Goal: Complete application form

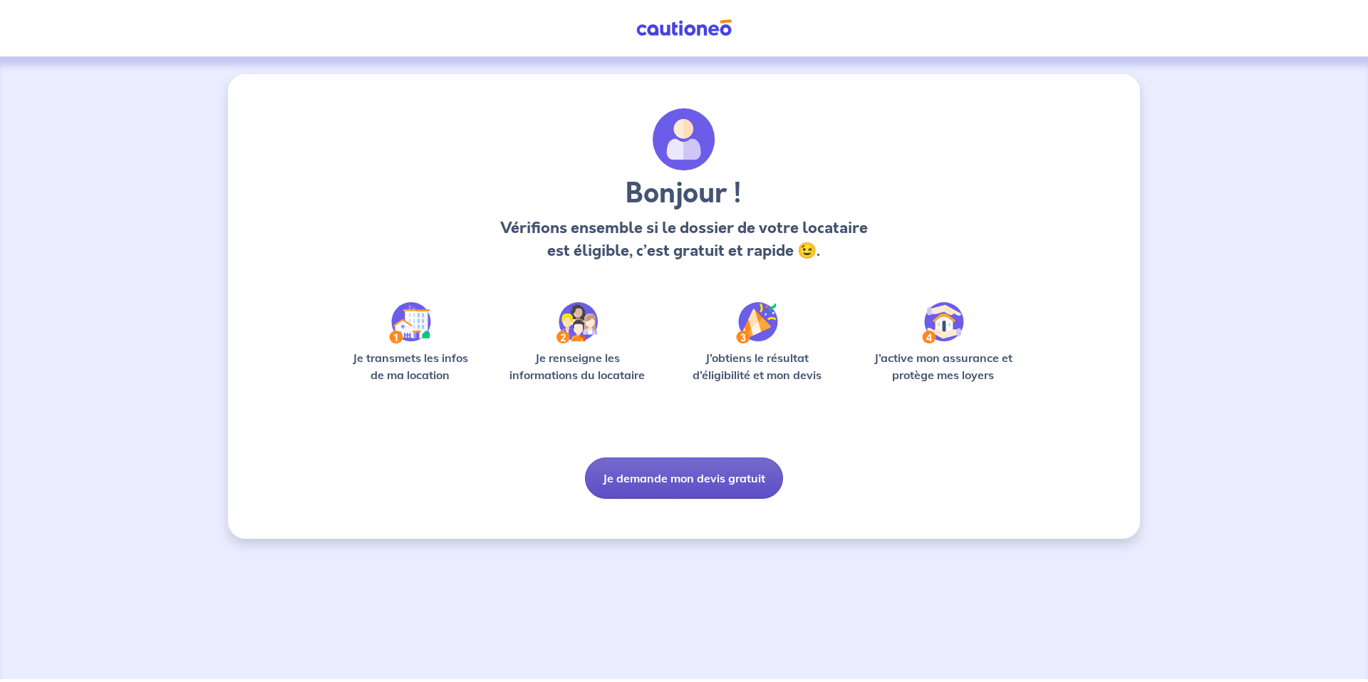
click at [694, 484] on button "Je demande mon devis gratuit" at bounding box center [684, 477] width 198 height 41
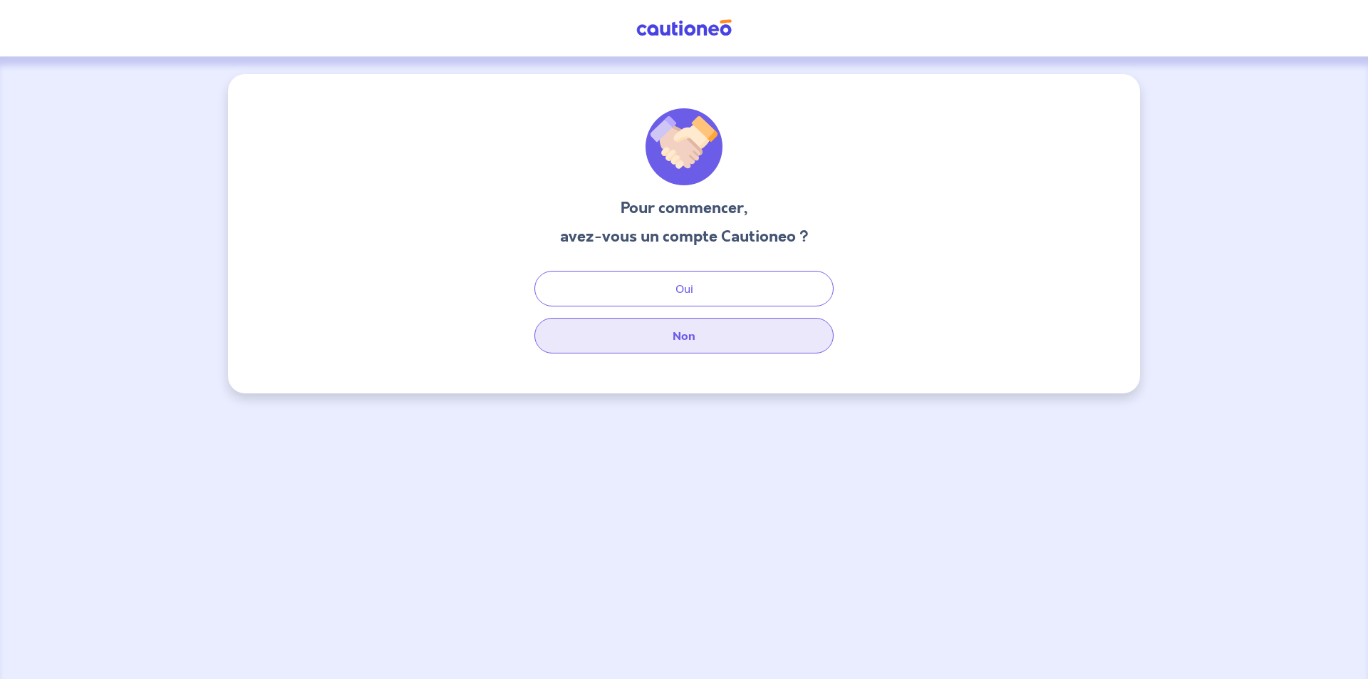
click at [626, 344] on button "Non" at bounding box center [683, 336] width 299 height 36
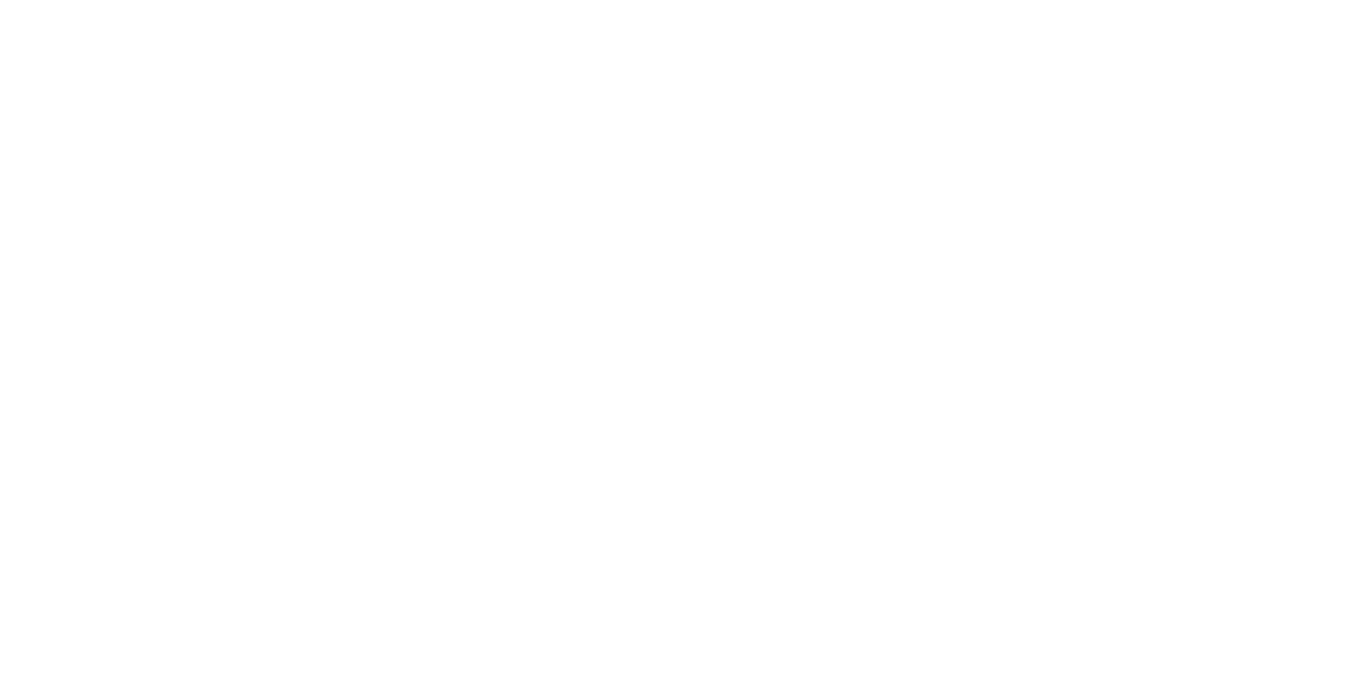
select select "FR"
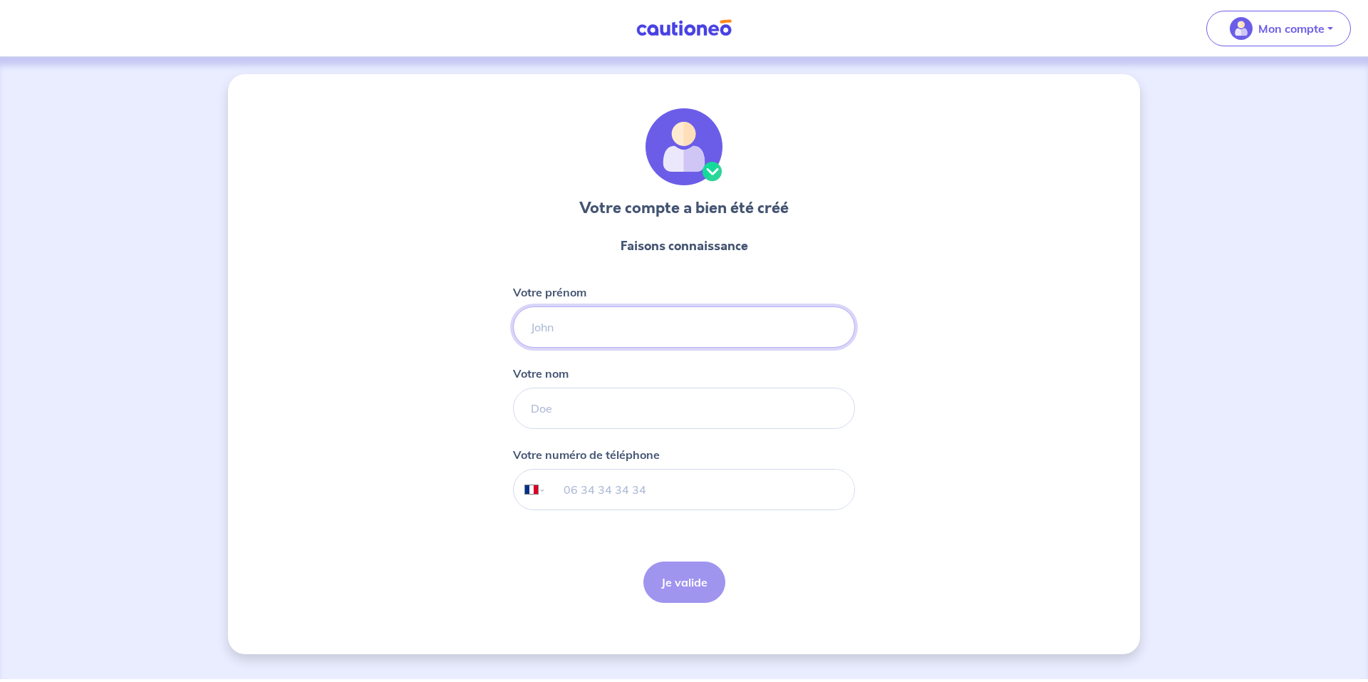
click at [589, 333] on input "Votre prénom" at bounding box center [684, 326] width 342 height 41
type input "[PERSON_NAME]"
type input "Arbez"
type input "06 73 98 74 62"
click at [691, 595] on button "Je valide" at bounding box center [684, 581] width 82 height 41
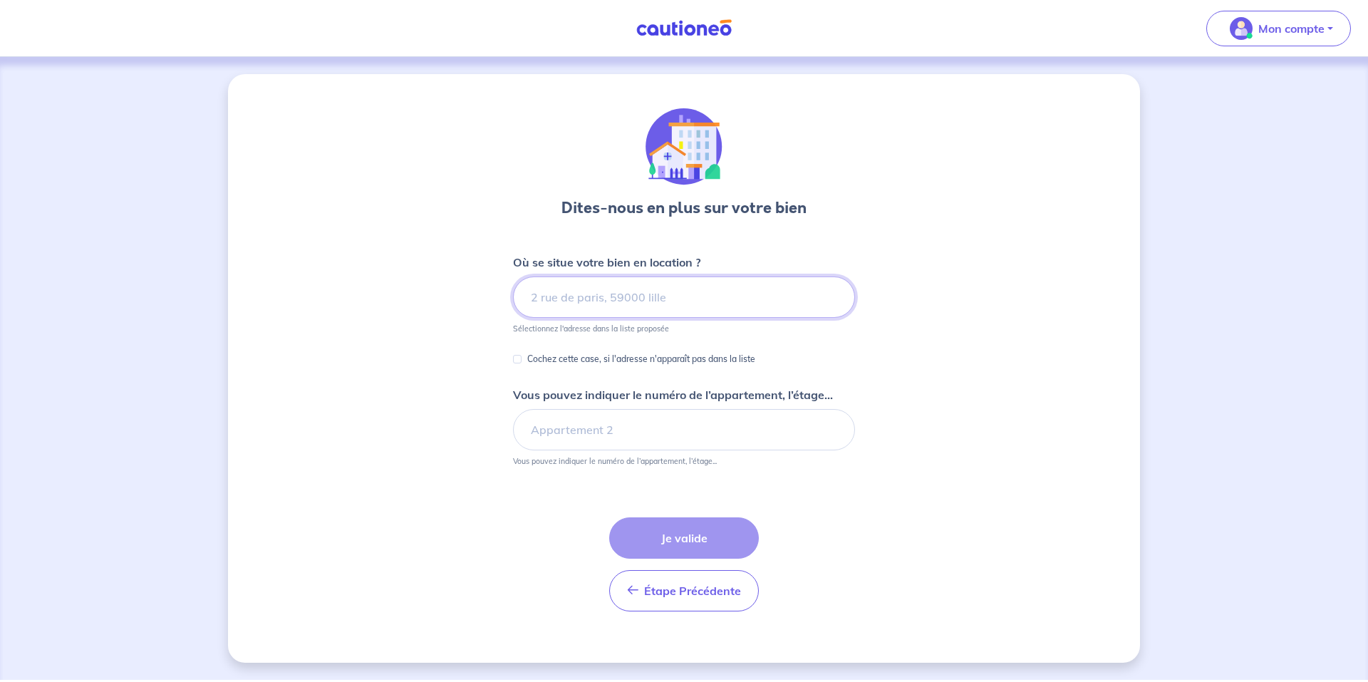
click at [544, 293] on input at bounding box center [684, 296] width 342 height 41
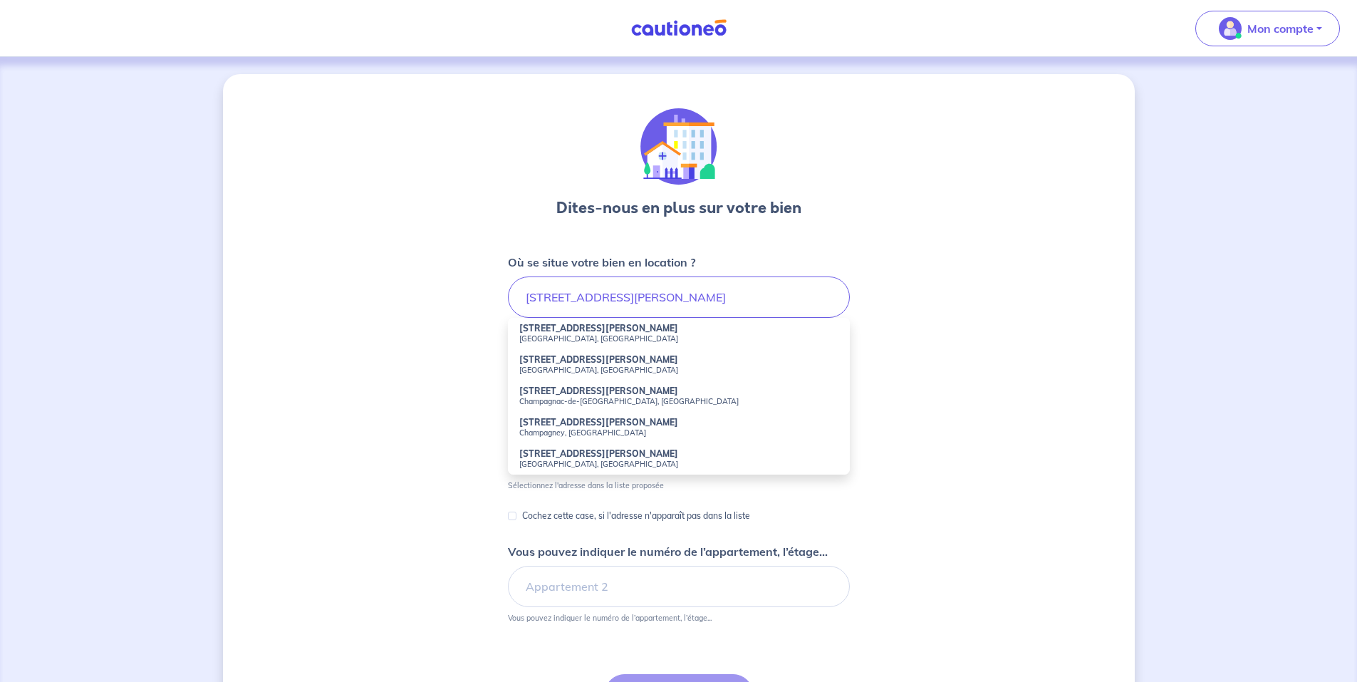
click at [536, 343] on li "[STREET_ADDRESS]" at bounding box center [679, 333] width 342 height 31
type input "[STREET_ADDRESS][PERSON_NAME]"
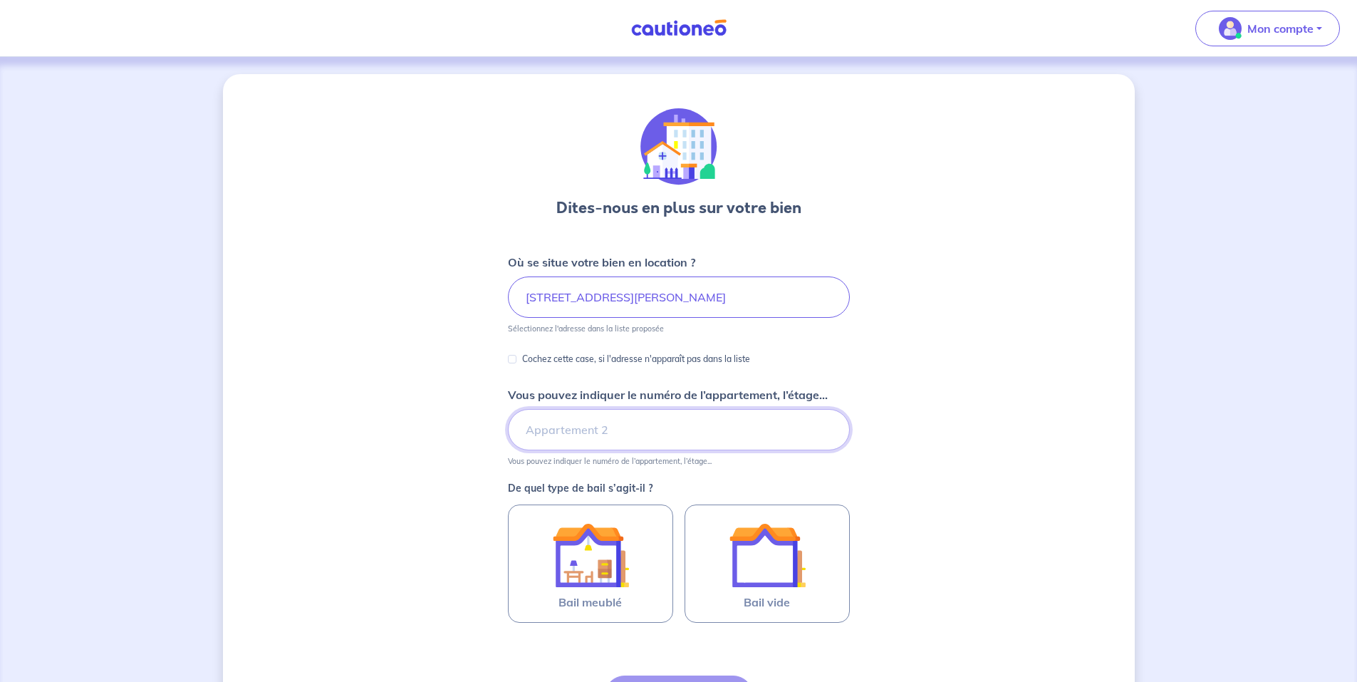
click at [534, 433] on input "Vous pouvez indiquer le numéro de l’appartement, l’étage..." at bounding box center [679, 429] width 342 height 41
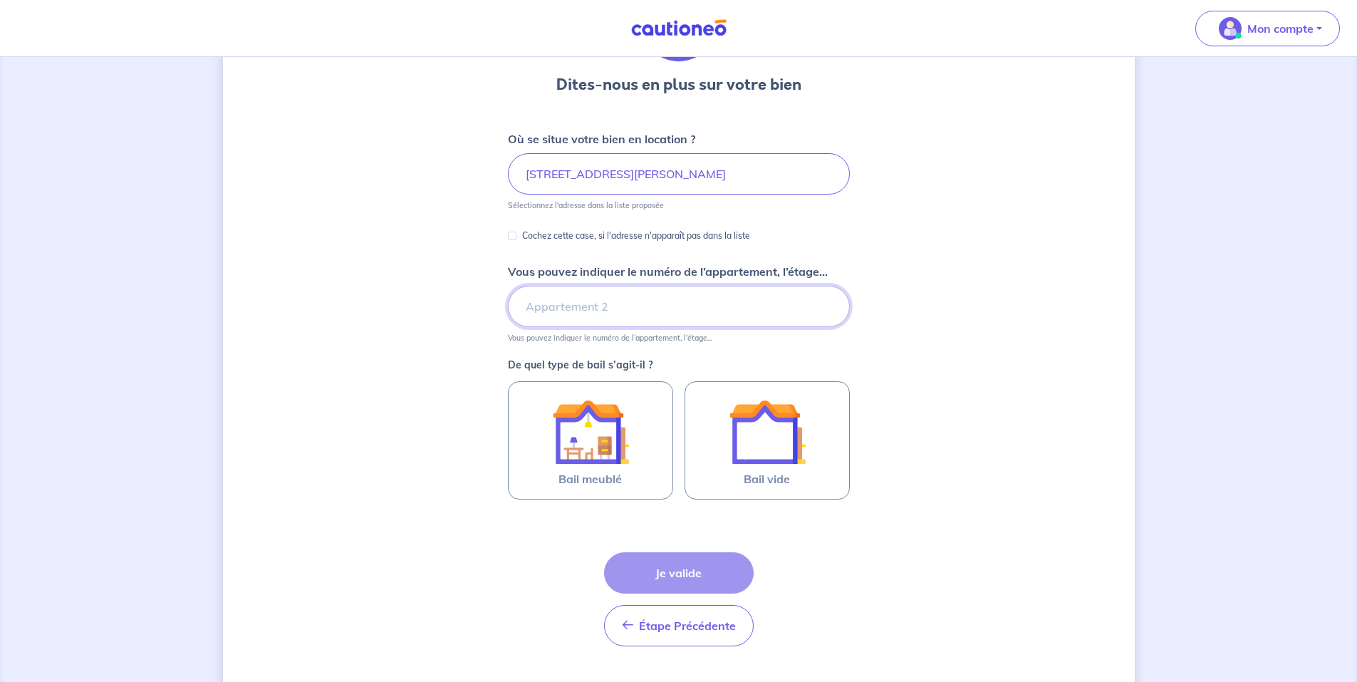
scroll to position [142, 0]
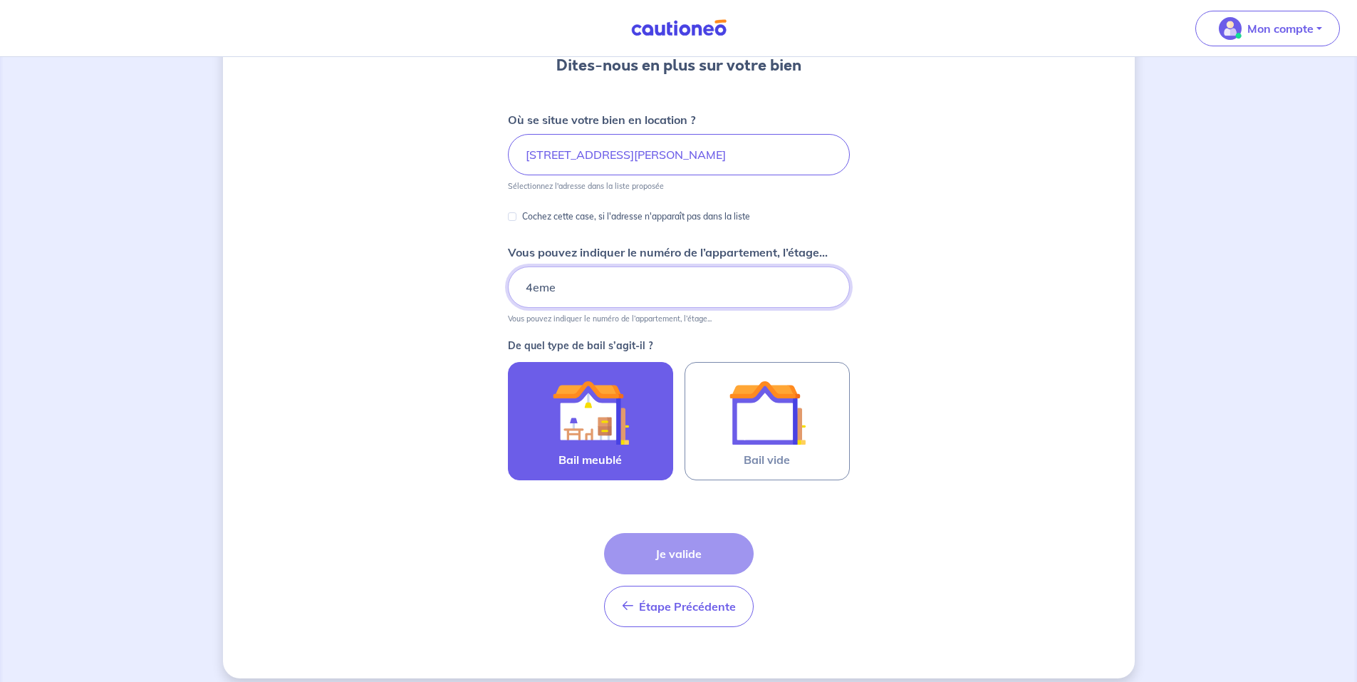
type input "4eme"
click at [585, 422] on img at bounding box center [590, 412] width 77 height 77
click at [0, 0] on input "Bail meublé" at bounding box center [0, 0] width 0 height 0
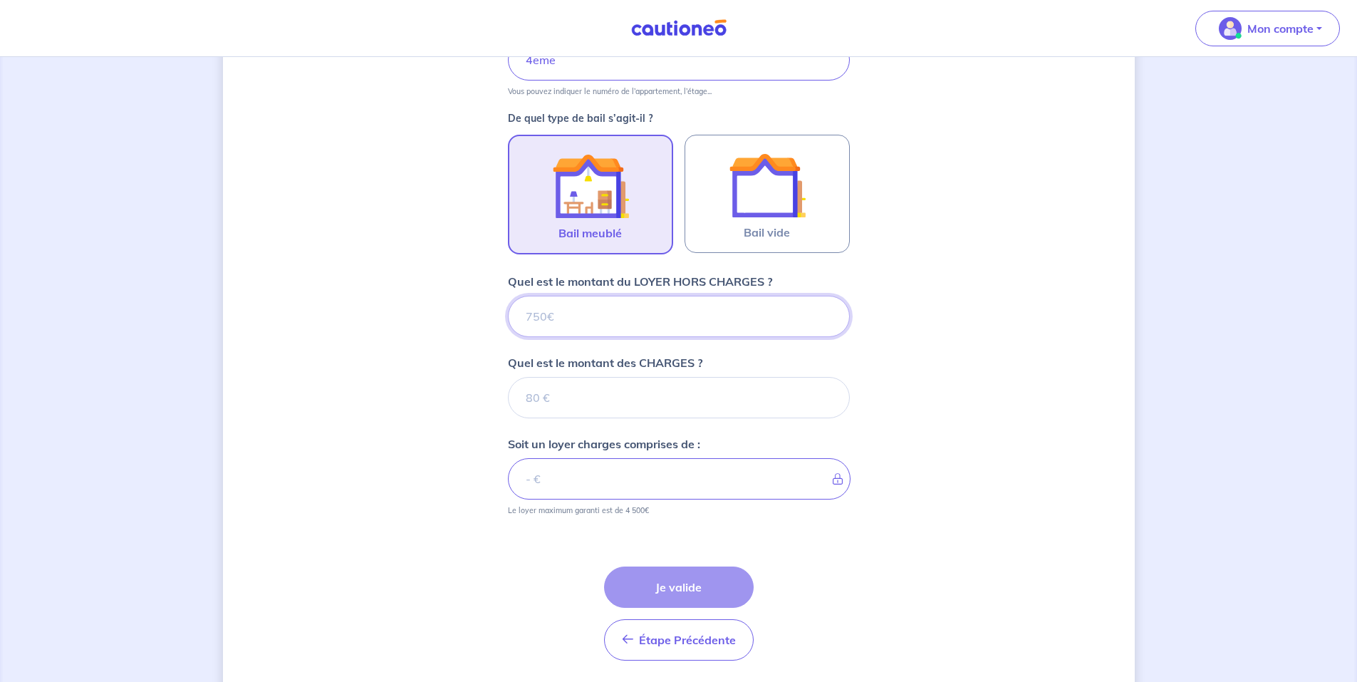
scroll to position [417, 0]
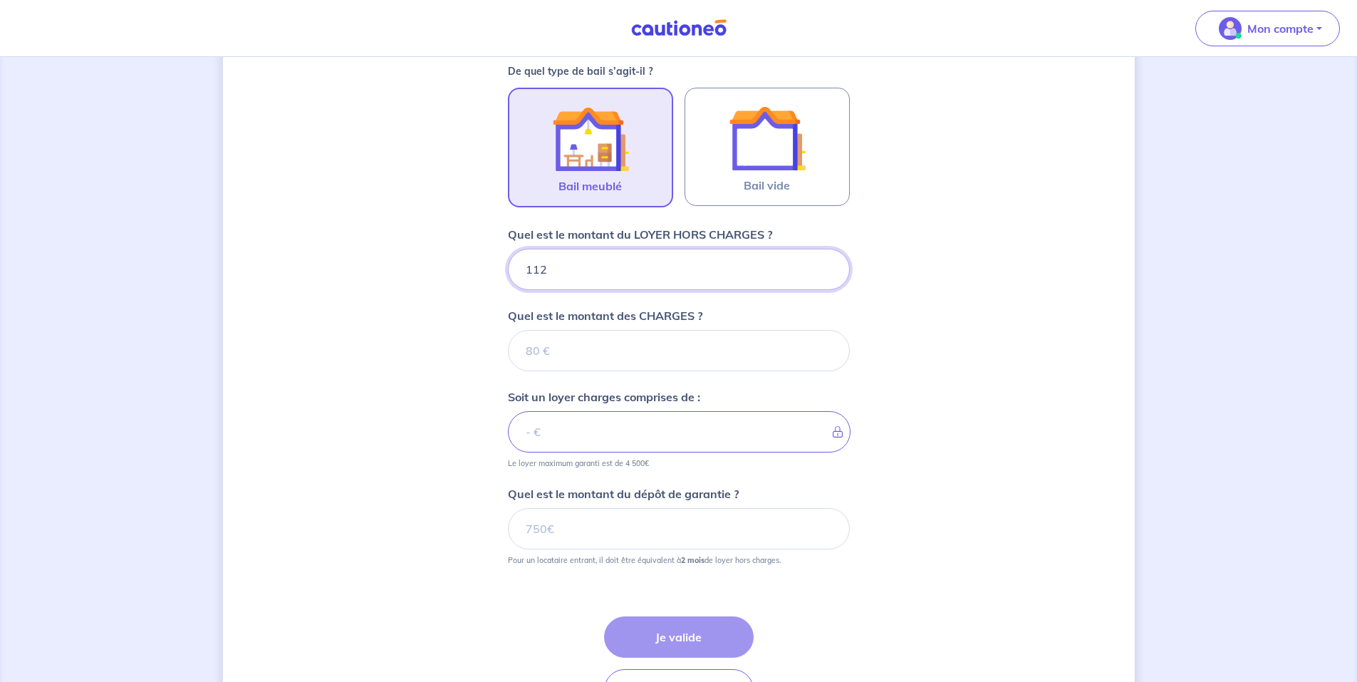
type input "1122"
click at [580, 349] on input "Quel est le montant des CHARGES ?" at bounding box center [679, 350] width 342 height 41
type input "89"
type input "1211"
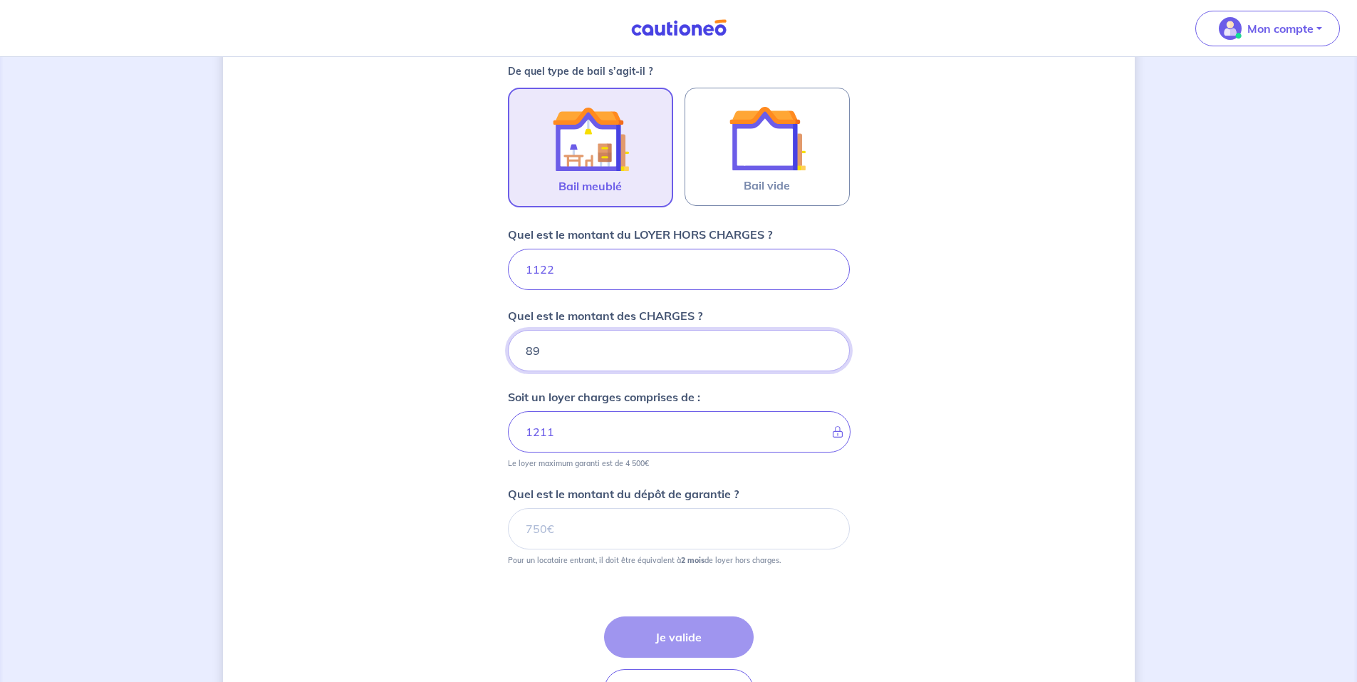
type input "89"
click at [600, 529] on input "Quel est le montant du dépôt de garantie ?" at bounding box center [679, 528] width 342 height 41
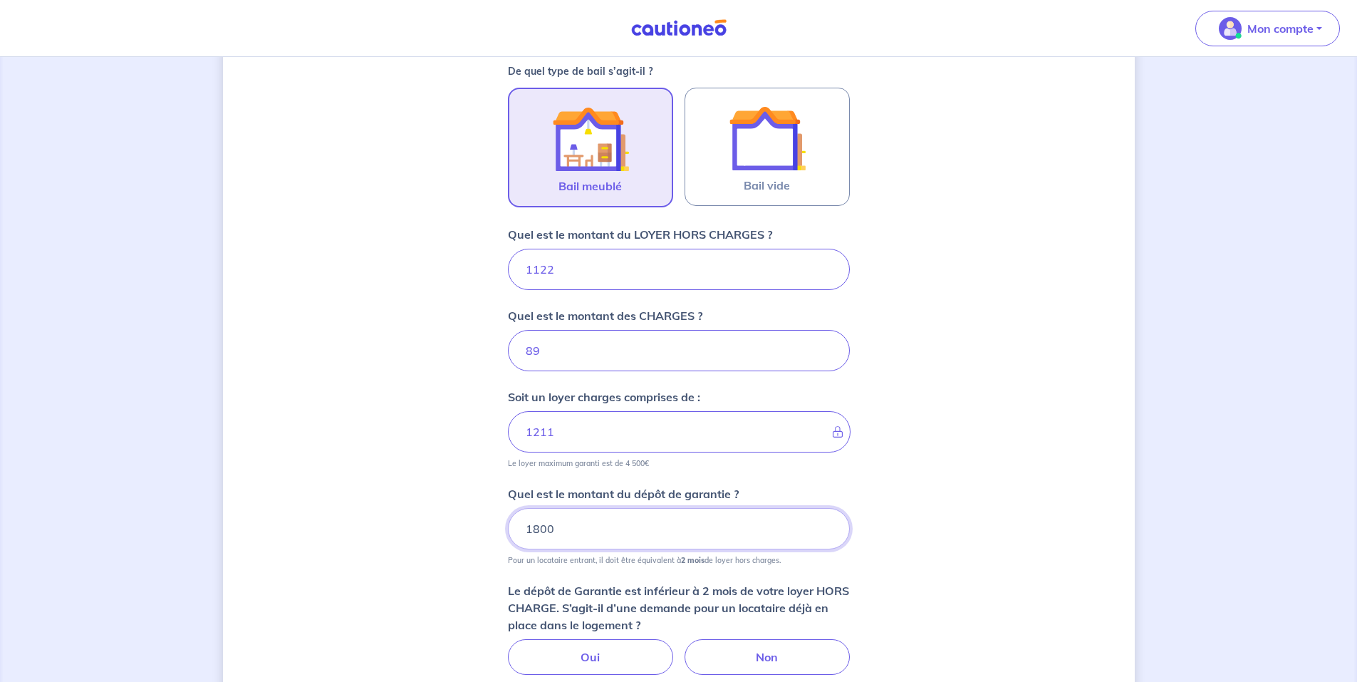
type input "1800"
click at [451, 559] on div "Dites-nous en plus sur votre bien Où se situe votre bien en location ? [STREET_…" at bounding box center [679, 264] width 912 height 1214
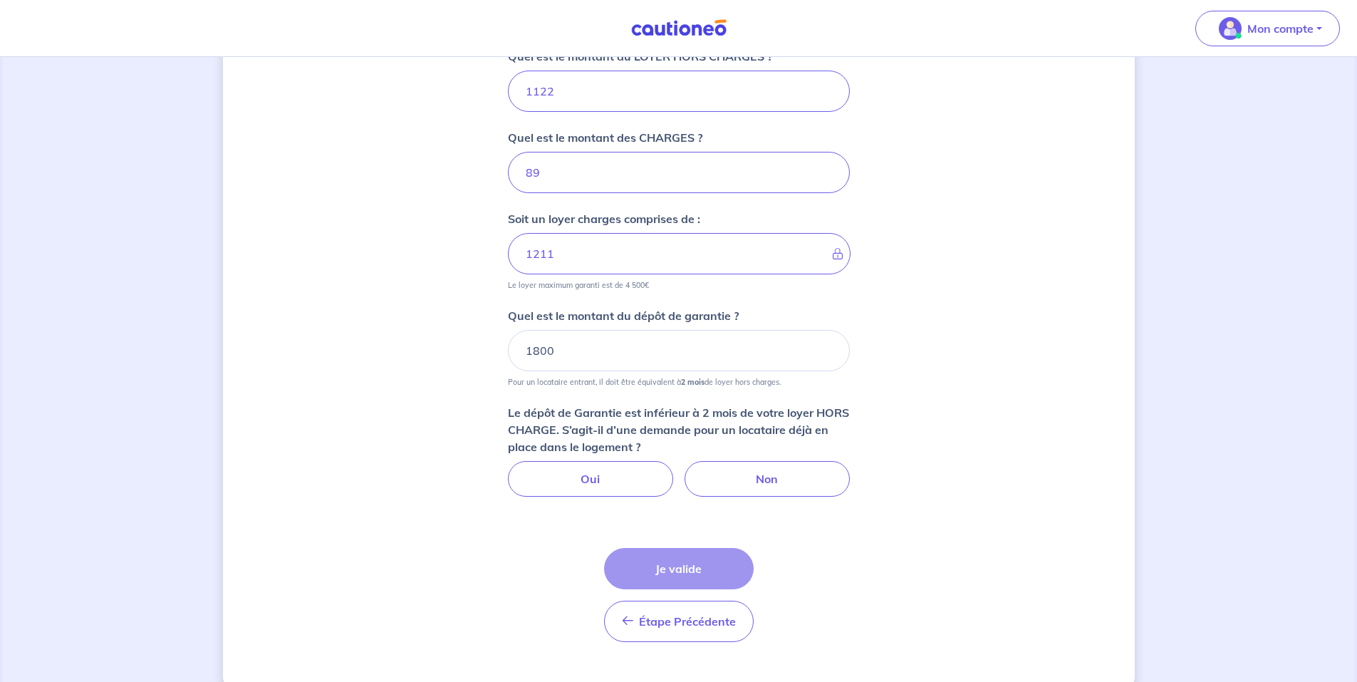
scroll to position [623, 0]
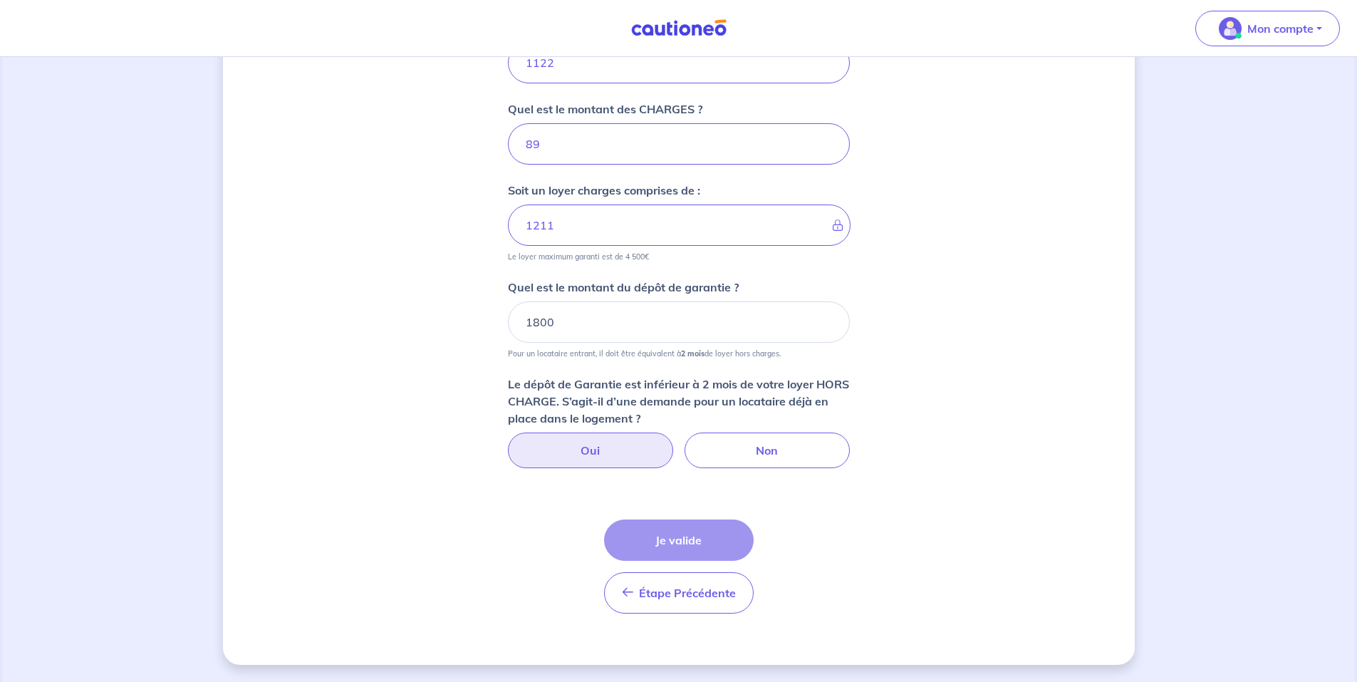
click at [541, 451] on label "Oui" at bounding box center [590, 450] width 165 height 36
click at [674, 442] on input "Oui" at bounding box center [678, 436] width 9 height 9
radio input "true"
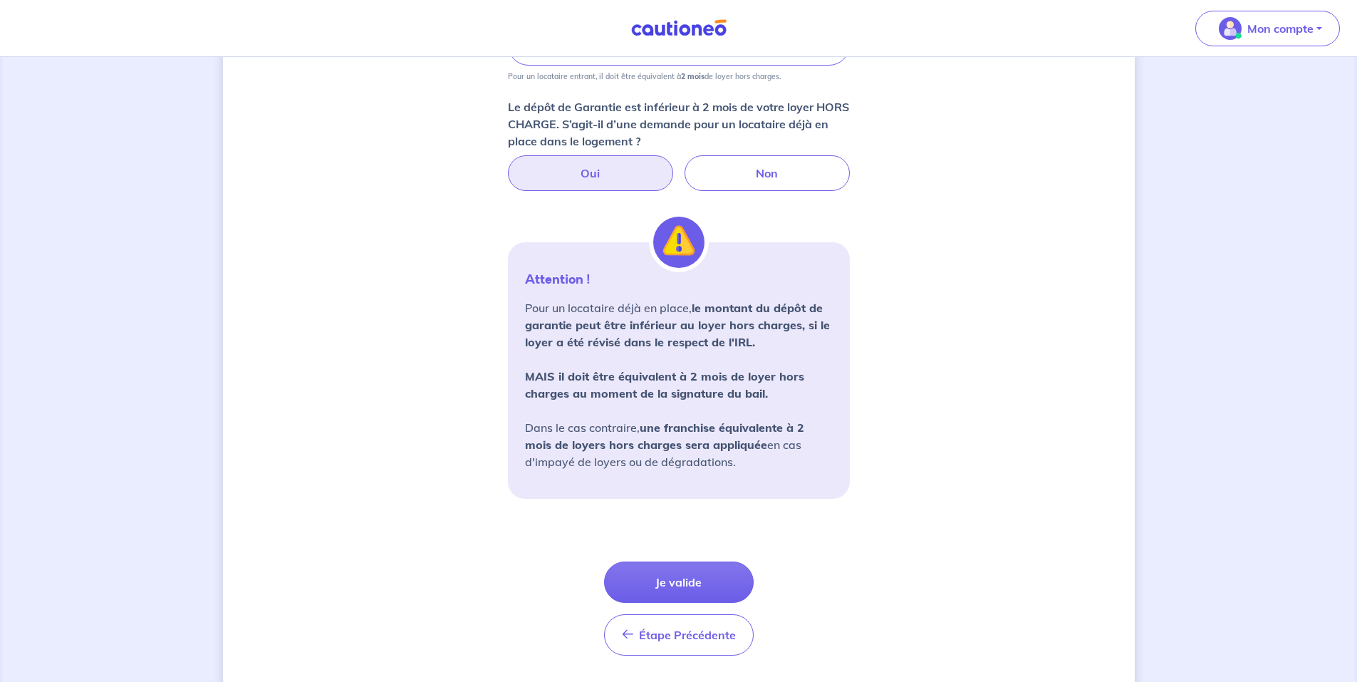
scroll to position [908, 0]
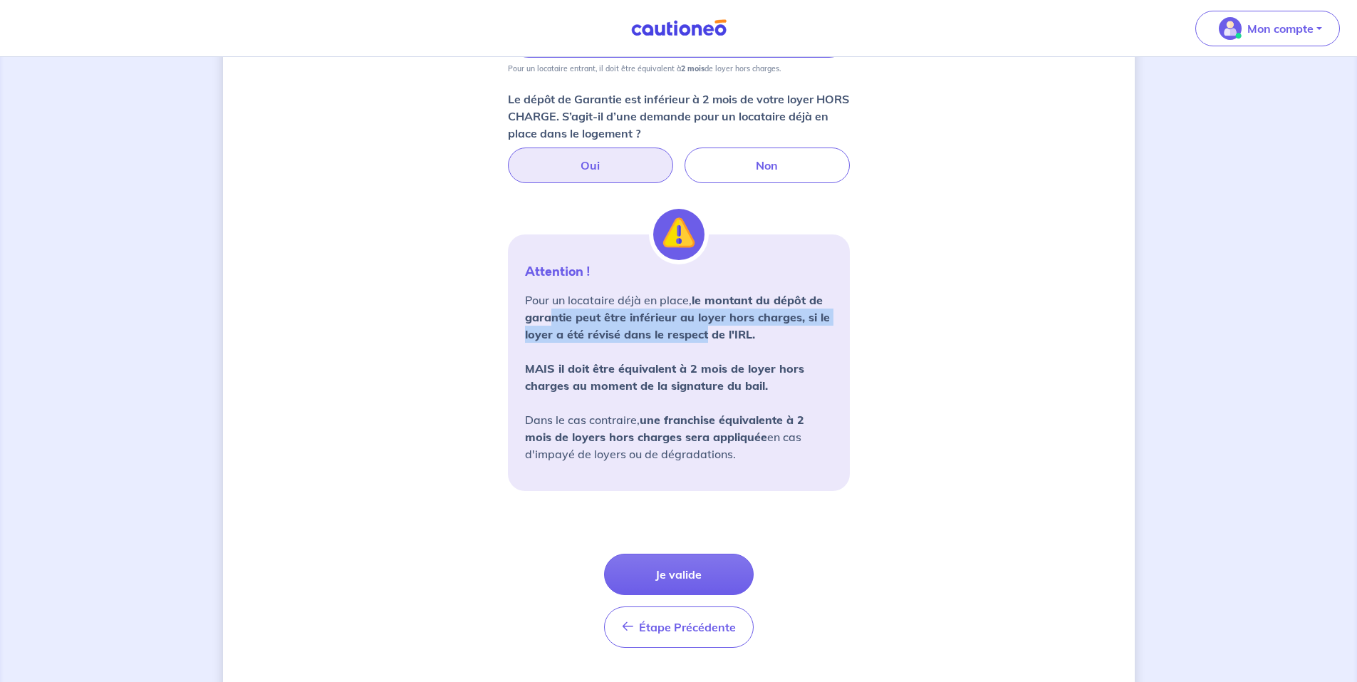
drag, startPoint x: 552, startPoint y: 317, endPoint x: 704, endPoint y: 338, distance: 153.2
click at [704, 338] on strong "le montant du dépôt de garantie peut être inférieur au loyer hors charges, si l…" at bounding box center [677, 317] width 305 height 48
click at [611, 364] on strong "MAIS il doit être équivalent à 2 mois de loyer hors charges au moment de la sig…" at bounding box center [664, 376] width 279 height 31
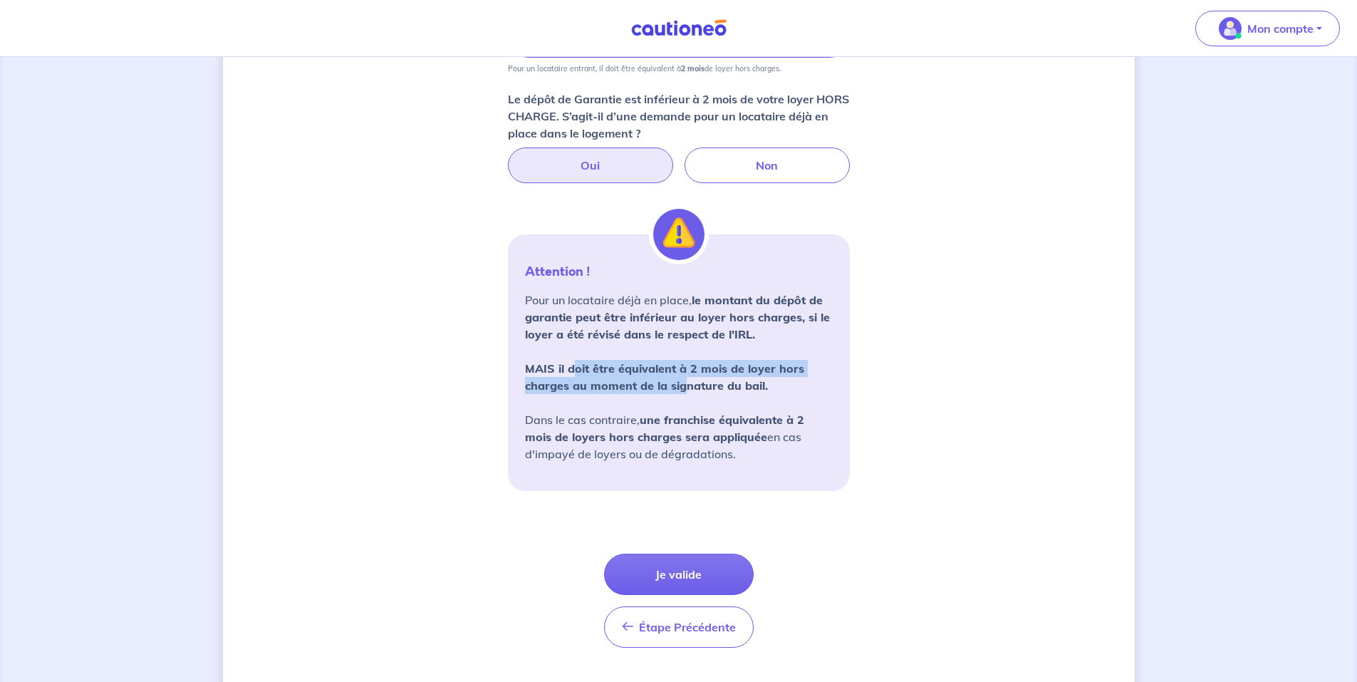
drag, startPoint x: 576, startPoint y: 365, endPoint x: 683, endPoint y: 385, distance: 109.4
click at [683, 385] on strong "MAIS il doit être équivalent à 2 mois de loyer hors charges au moment de la sig…" at bounding box center [664, 376] width 279 height 31
click at [617, 413] on p "Pour un locataire déjà en place, le montant du dépôt de garantie peut être infé…" at bounding box center [679, 376] width 308 height 171
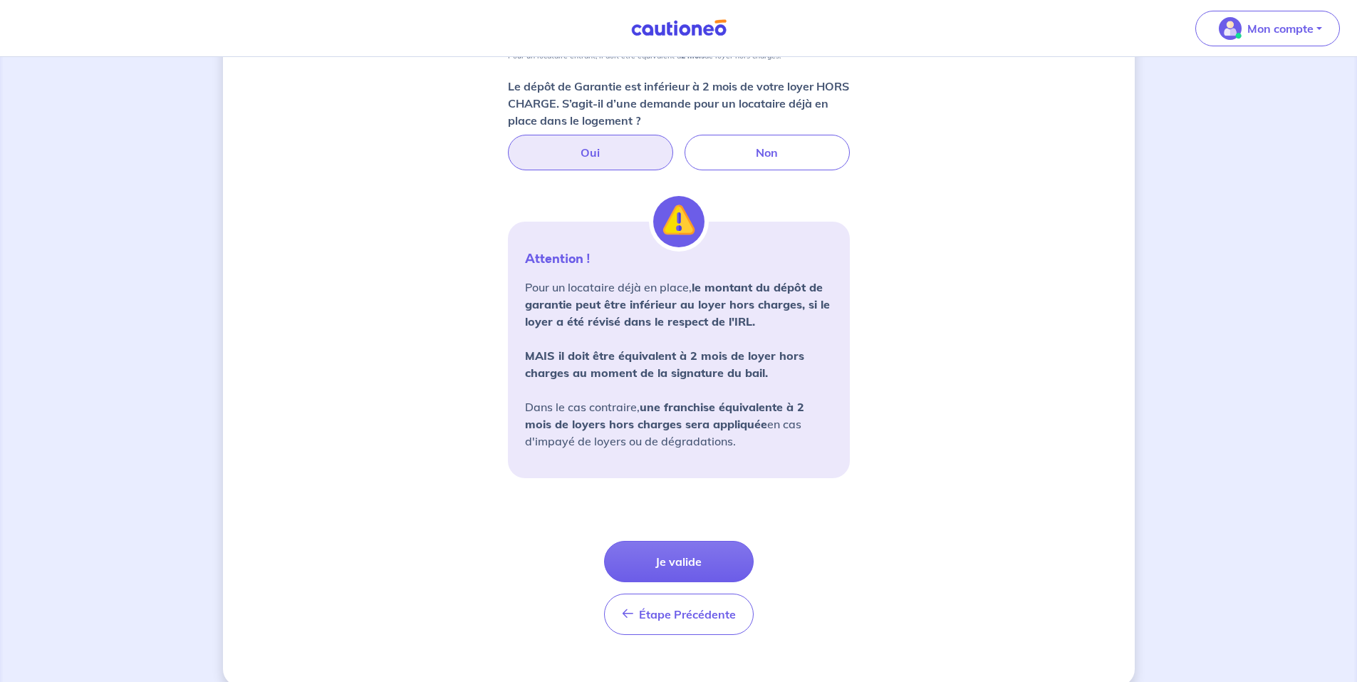
scroll to position [943, 0]
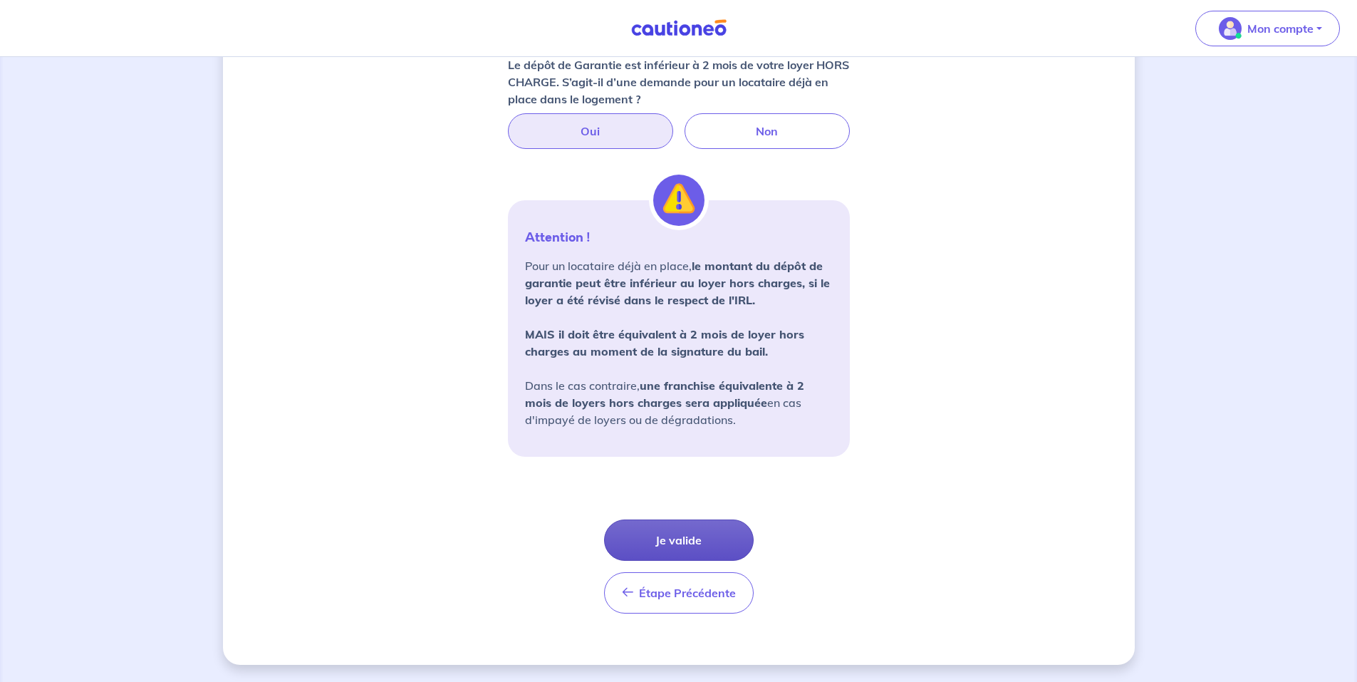
click at [693, 537] on button "Je valide" at bounding box center [679, 539] width 150 height 41
click at [695, 550] on button "Je valide" at bounding box center [679, 539] width 150 height 41
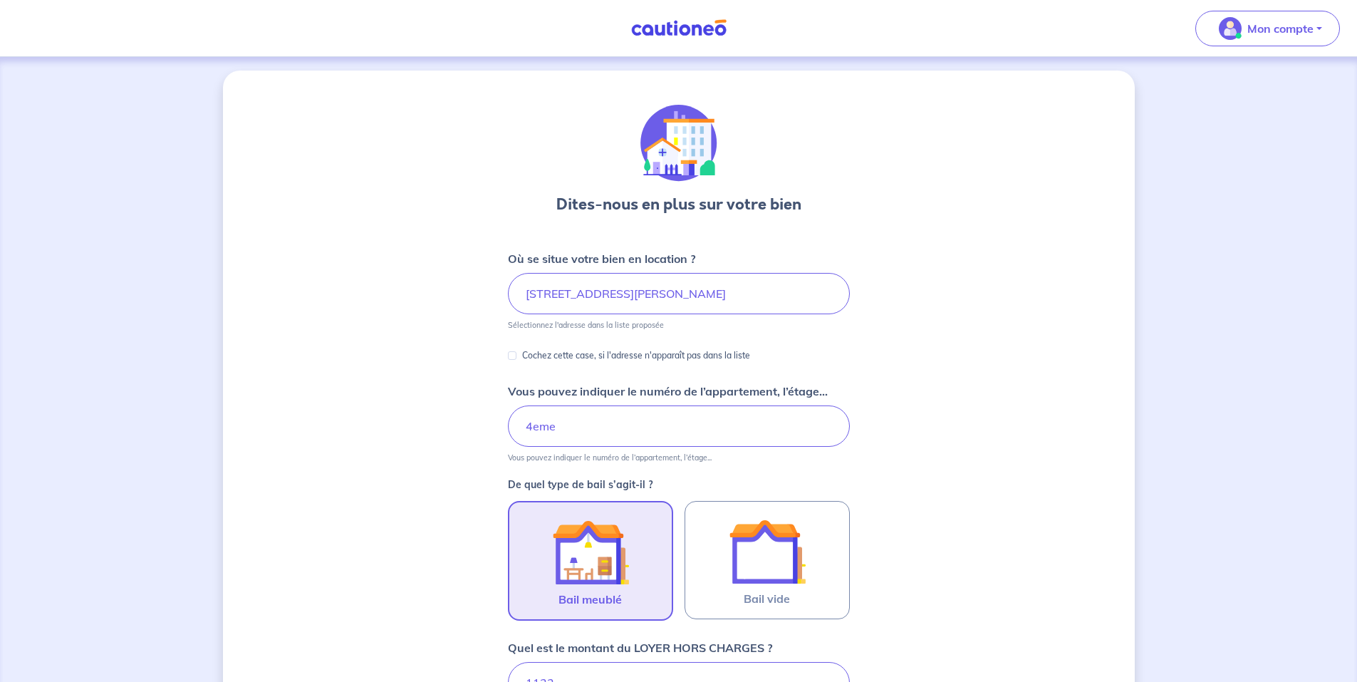
scroll to position [0, 0]
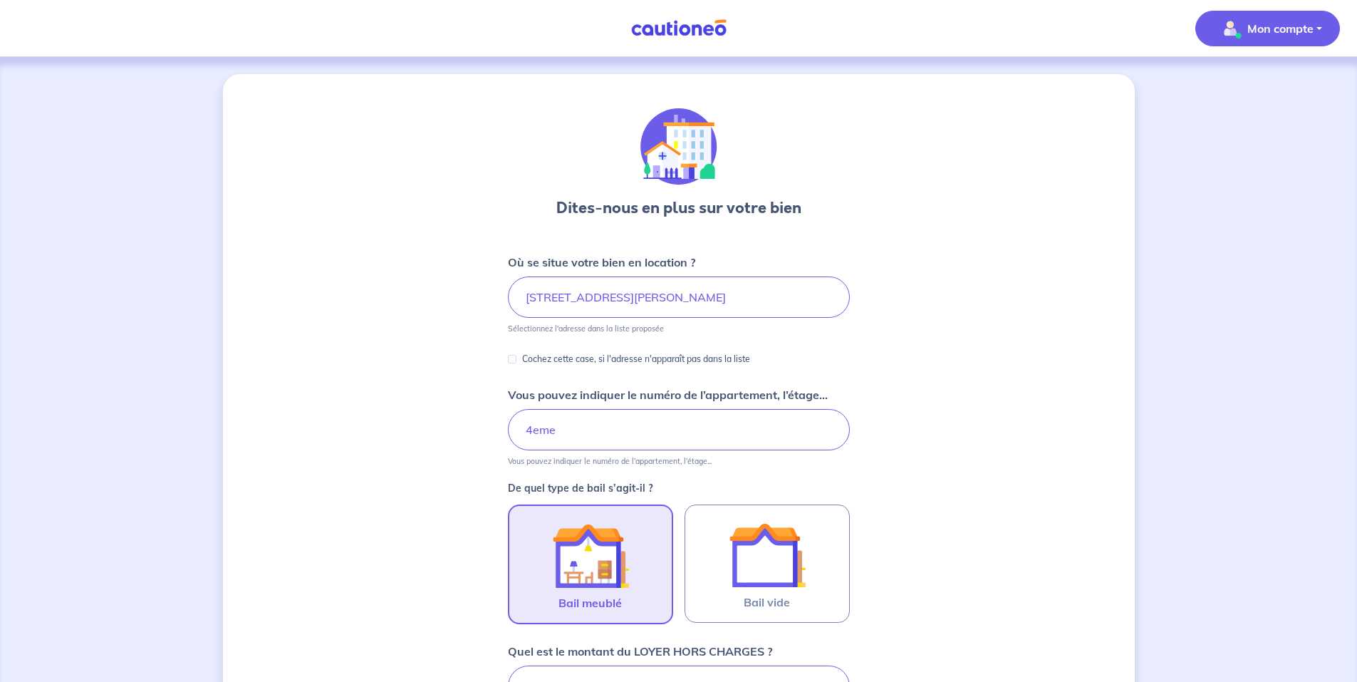
click at [1318, 37] on button "Mon compte" at bounding box center [1267, 29] width 145 height 36
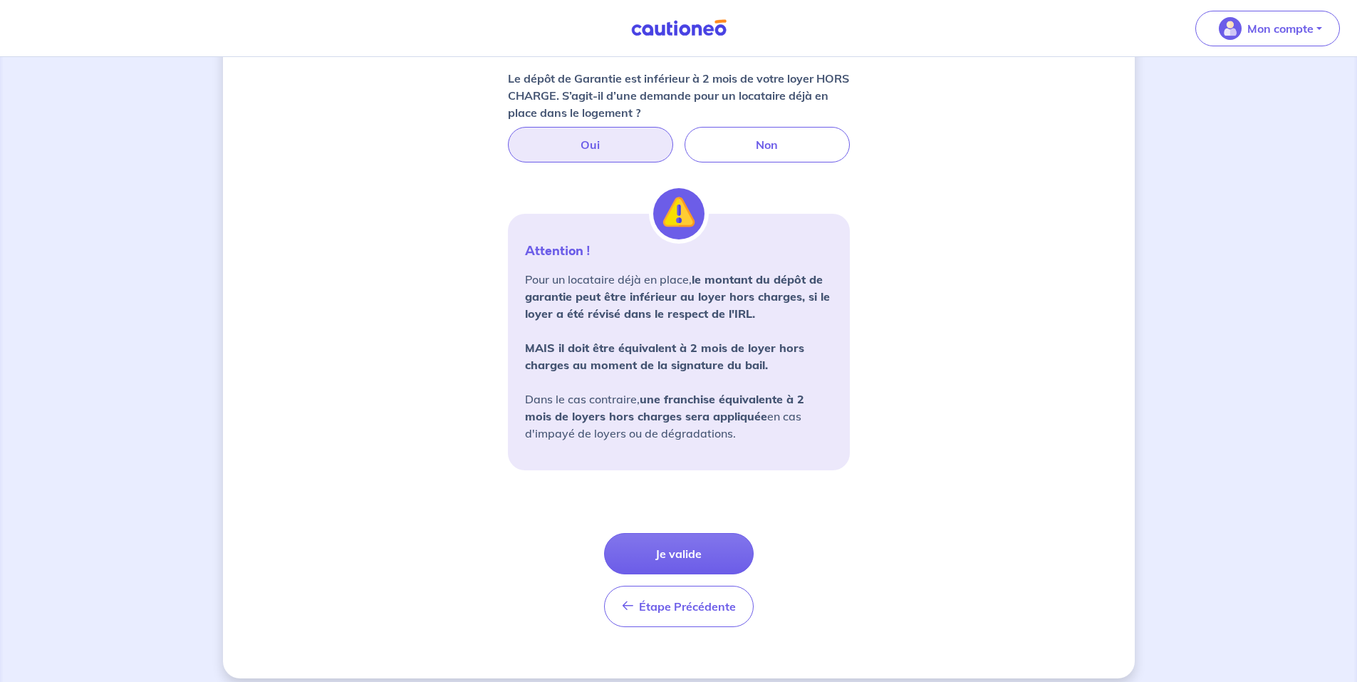
scroll to position [943, 0]
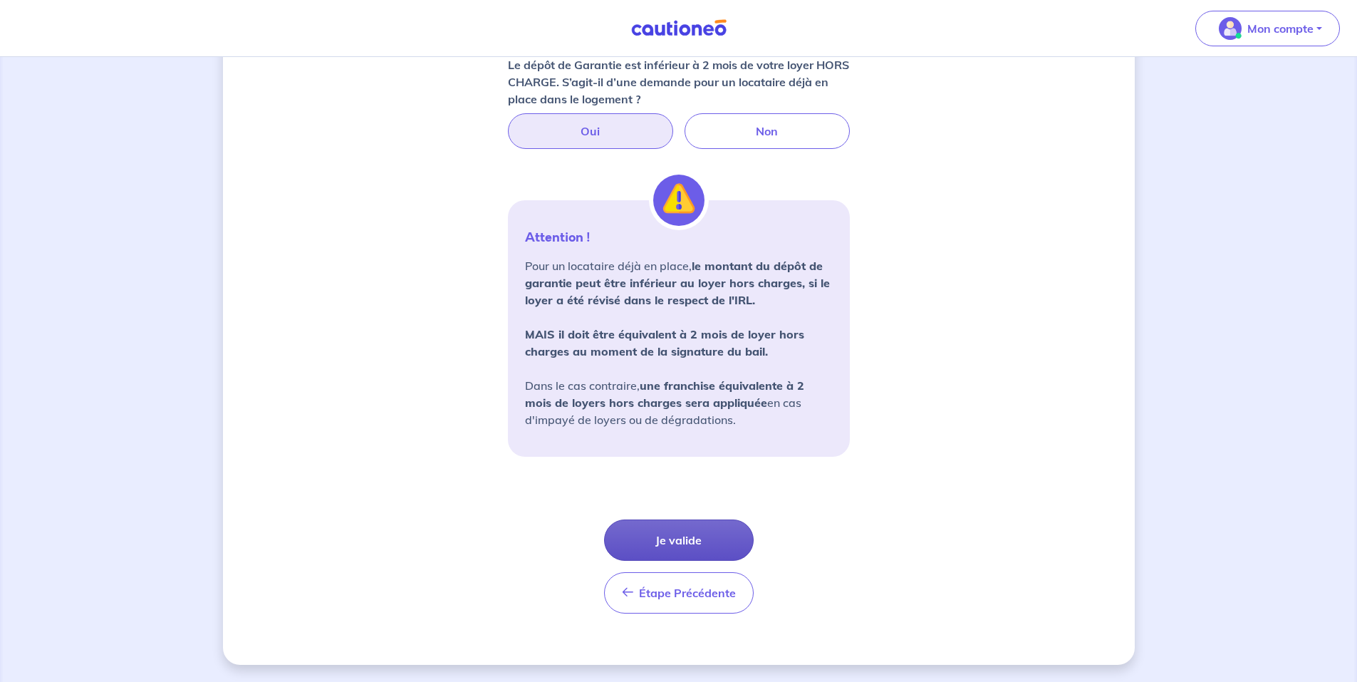
click at [670, 527] on button "Je valide" at bounding box center [679, 539] width 150 height 41
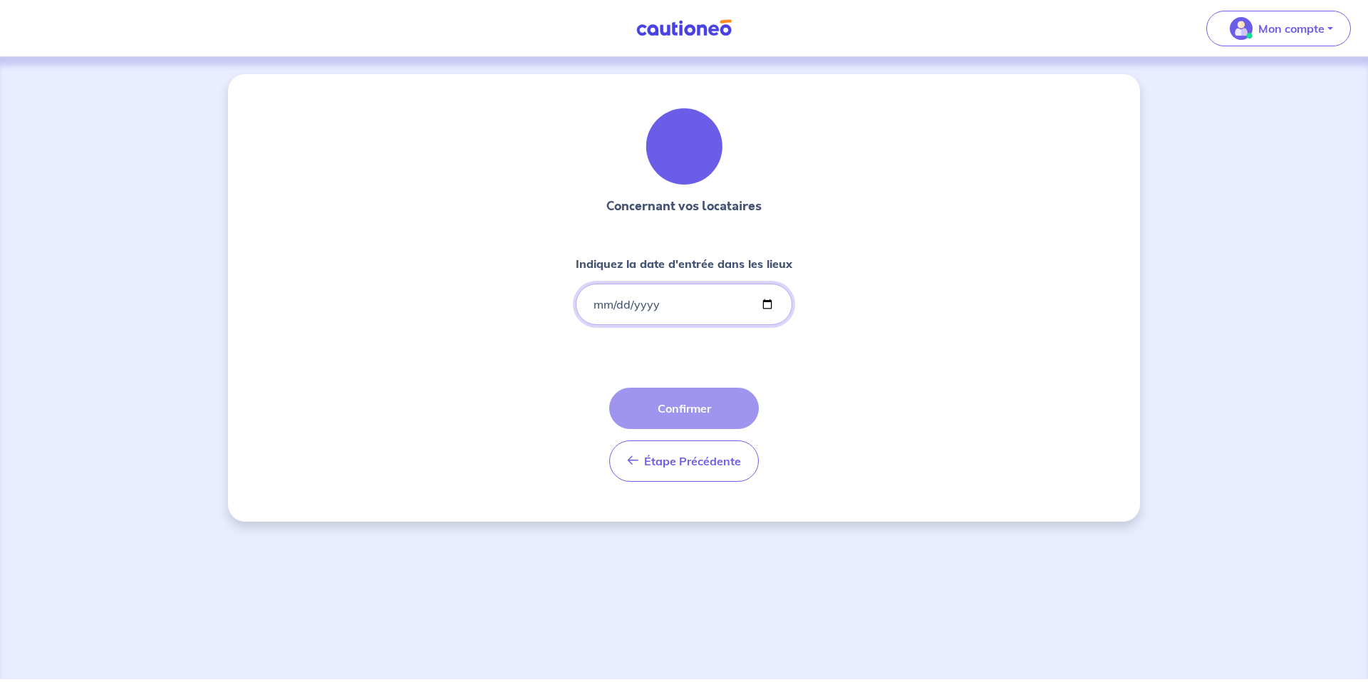
click at [671, 314] on input "Indiquez la date d'entrée dans les lieux" at bounding box center [684, 304] width 217 height 41
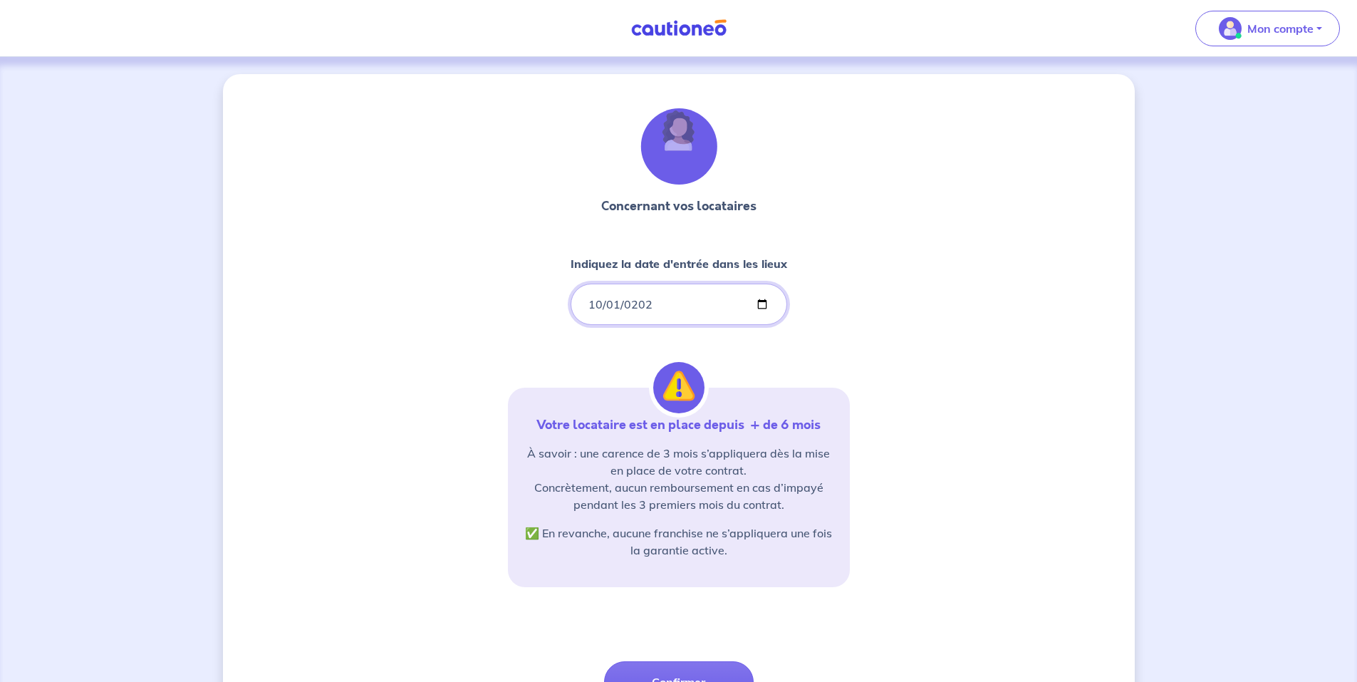
type input "2022-10-01"
click at [445, 427] on div "Concernant vos locataires Indiquez la date d'entrée dans les lieux 2022-10-01 V…" at bounding box center [679, 434] width 912 height 721
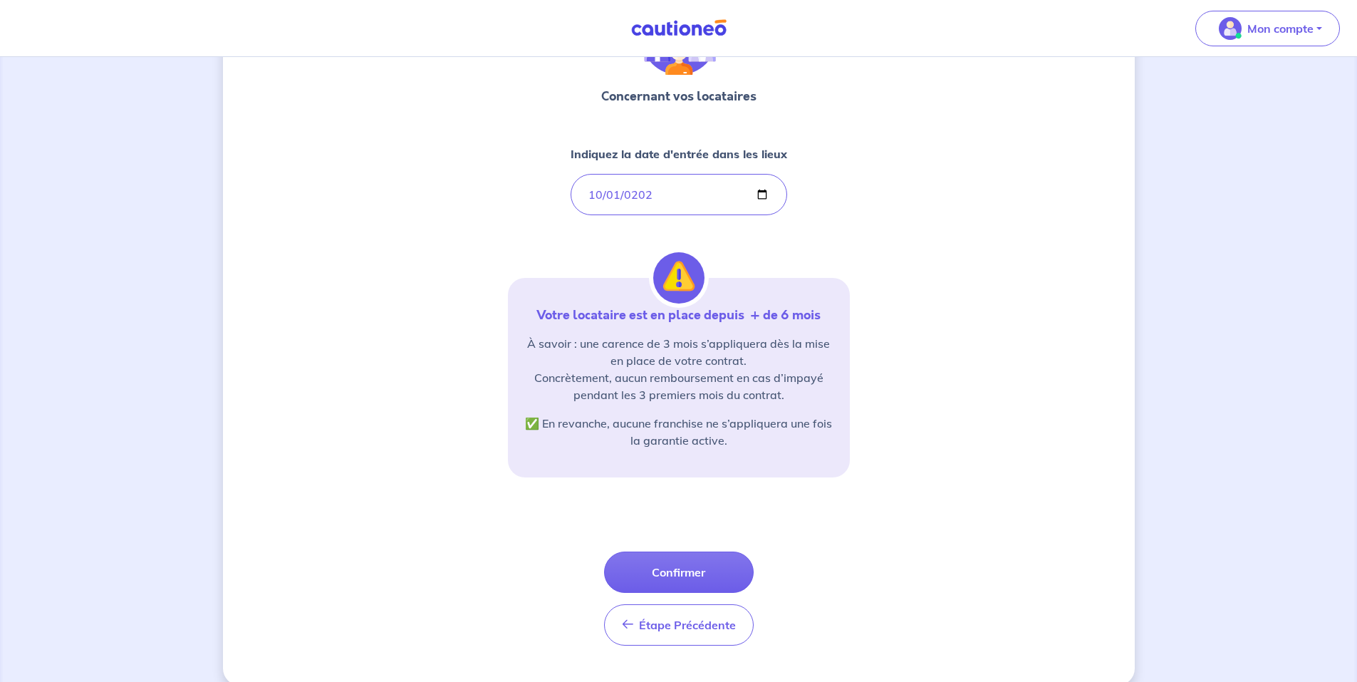
scroll to position [130, 0]
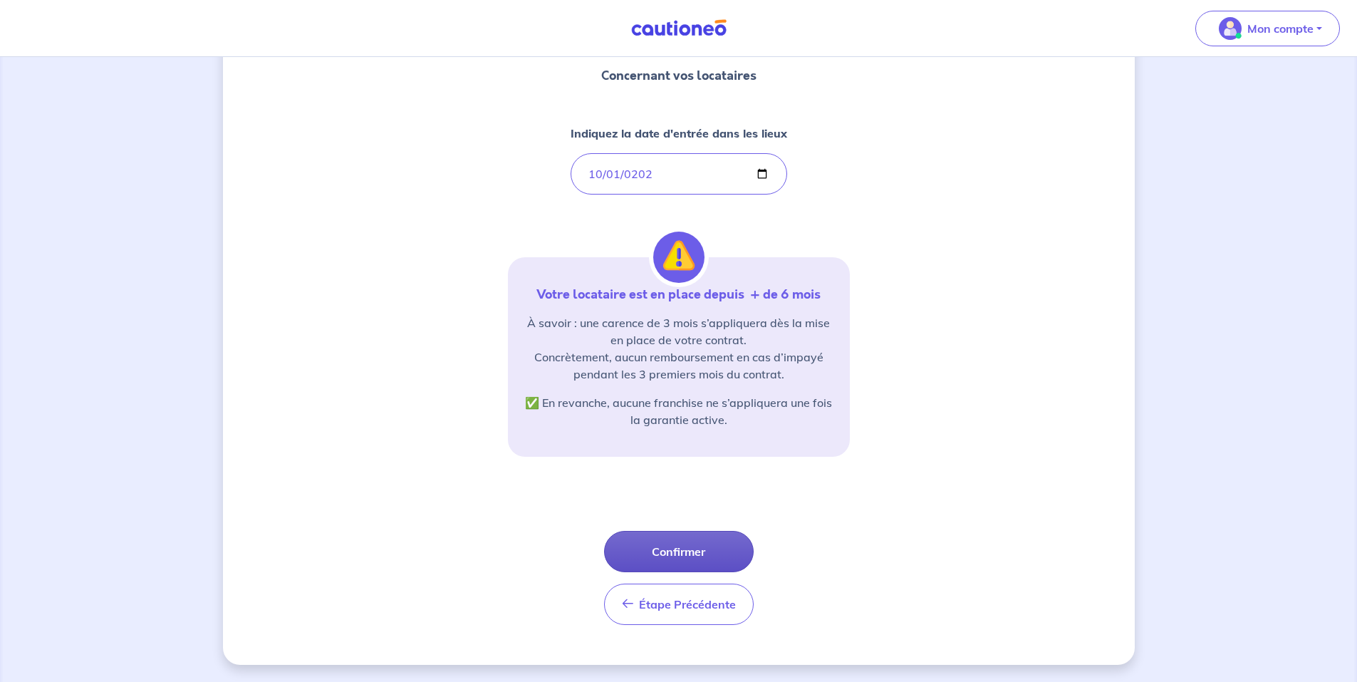
click at [687, 549] on button "Confirmer" at bounding box center [679, 551] width 150 height 41
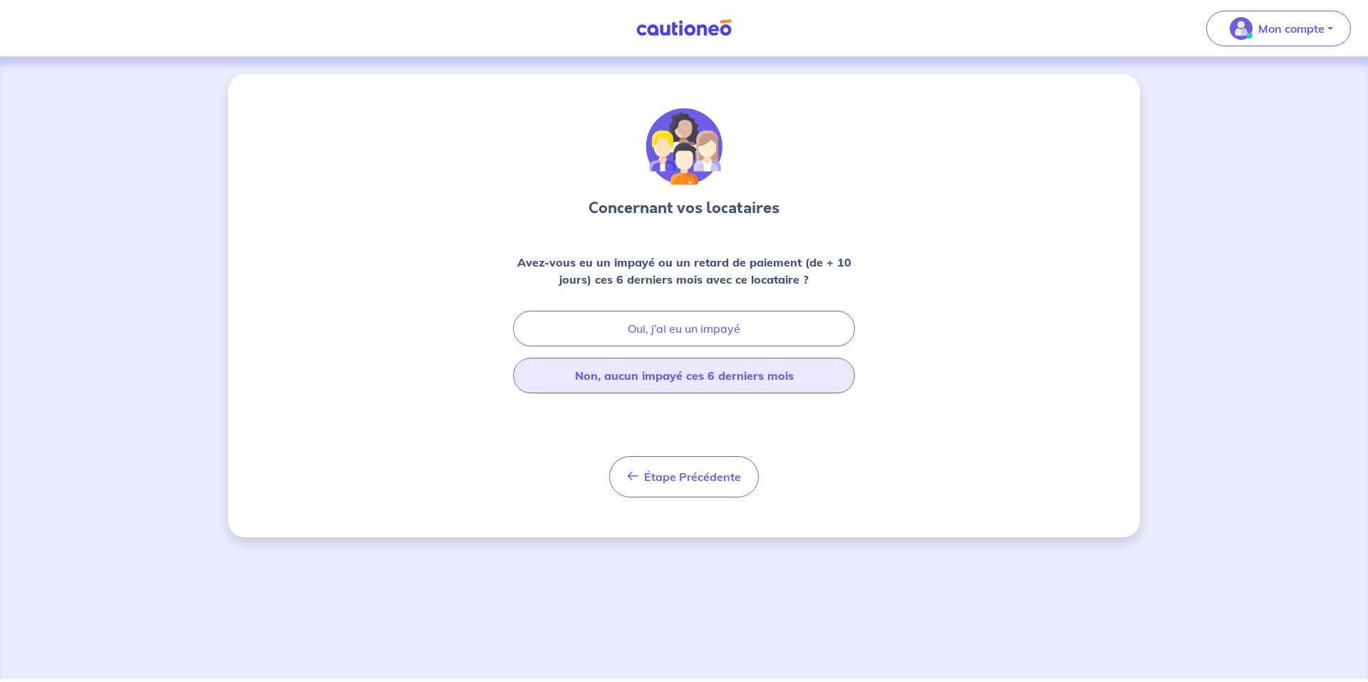
click at [630, 376] on button "Non, aucun impayé ces 6 derniers mois" at bounding box center [684, 376] width 342 height 36
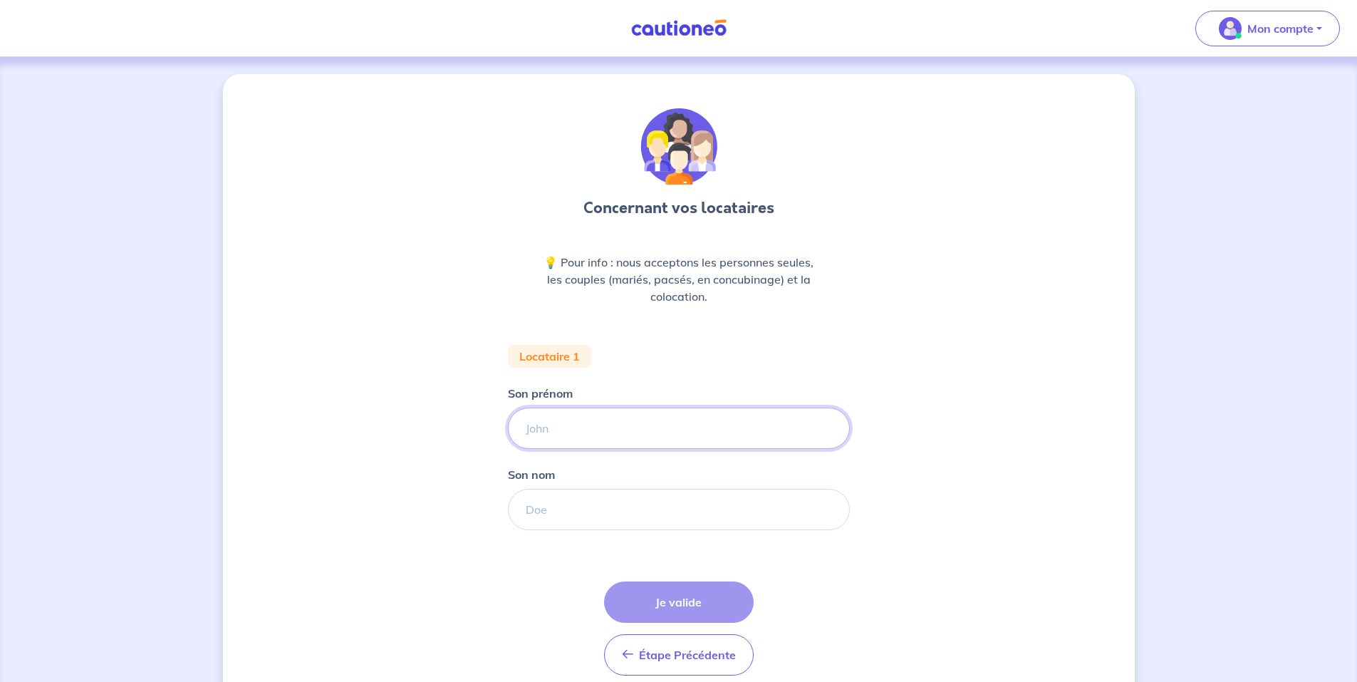
click at [549, 430] on input "Son prénom" at bounding box center [679, 427] width 342 height 41
type input "Chelsea"
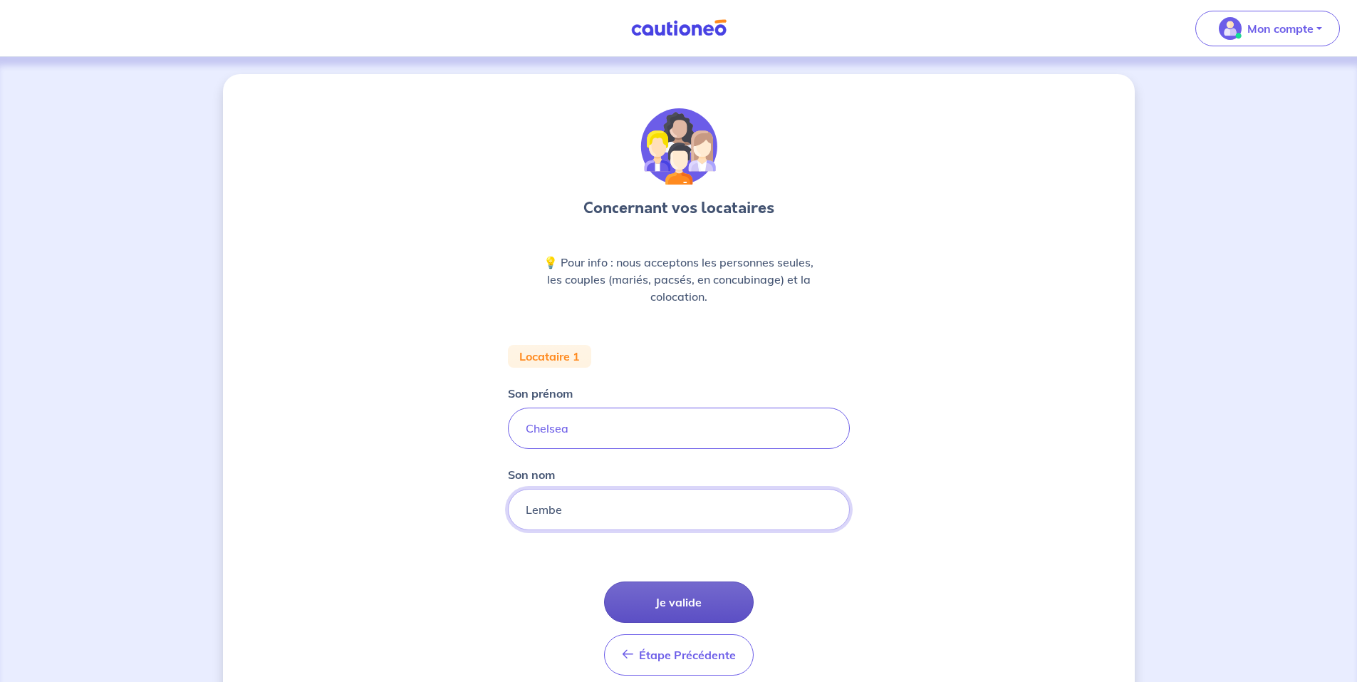
type input "Lembe"
click at [653, 591] on button "Je valide" at bounding box center [679, 601] width 150 height 41
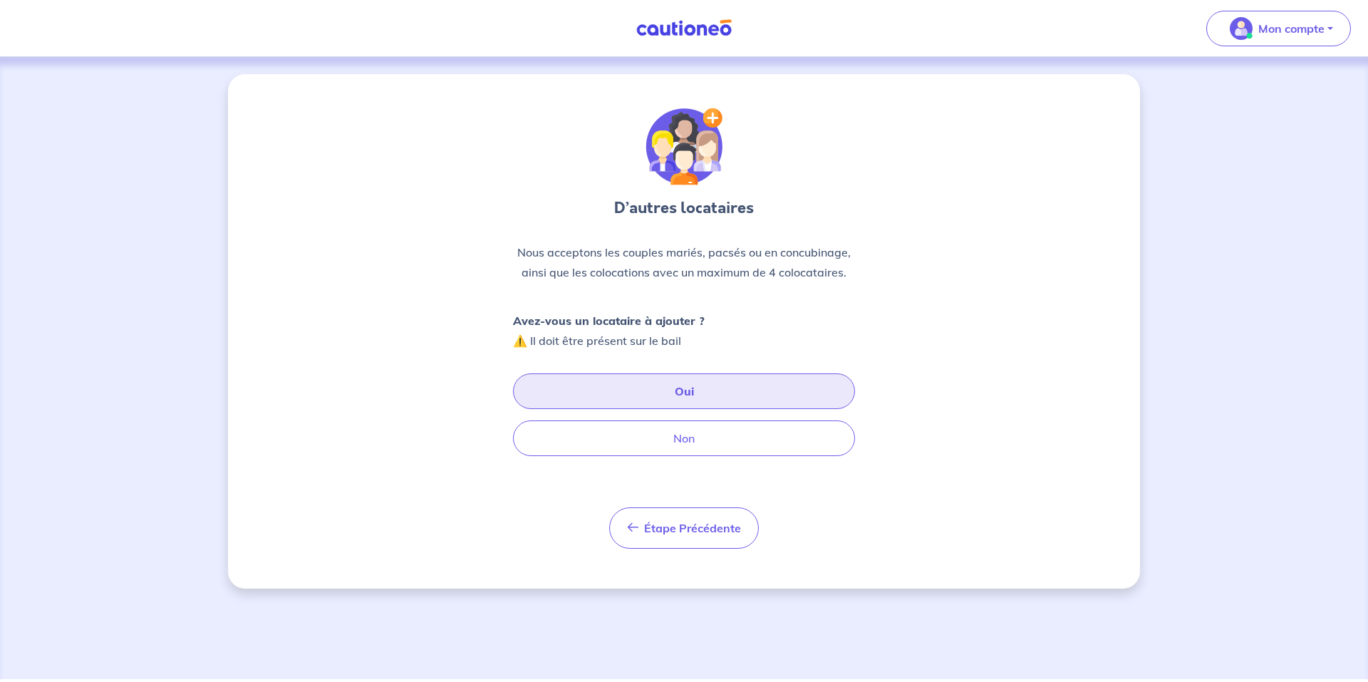
click at [587, 388] on button "Oui" at bounding box center [684, 391] width 342 height 36
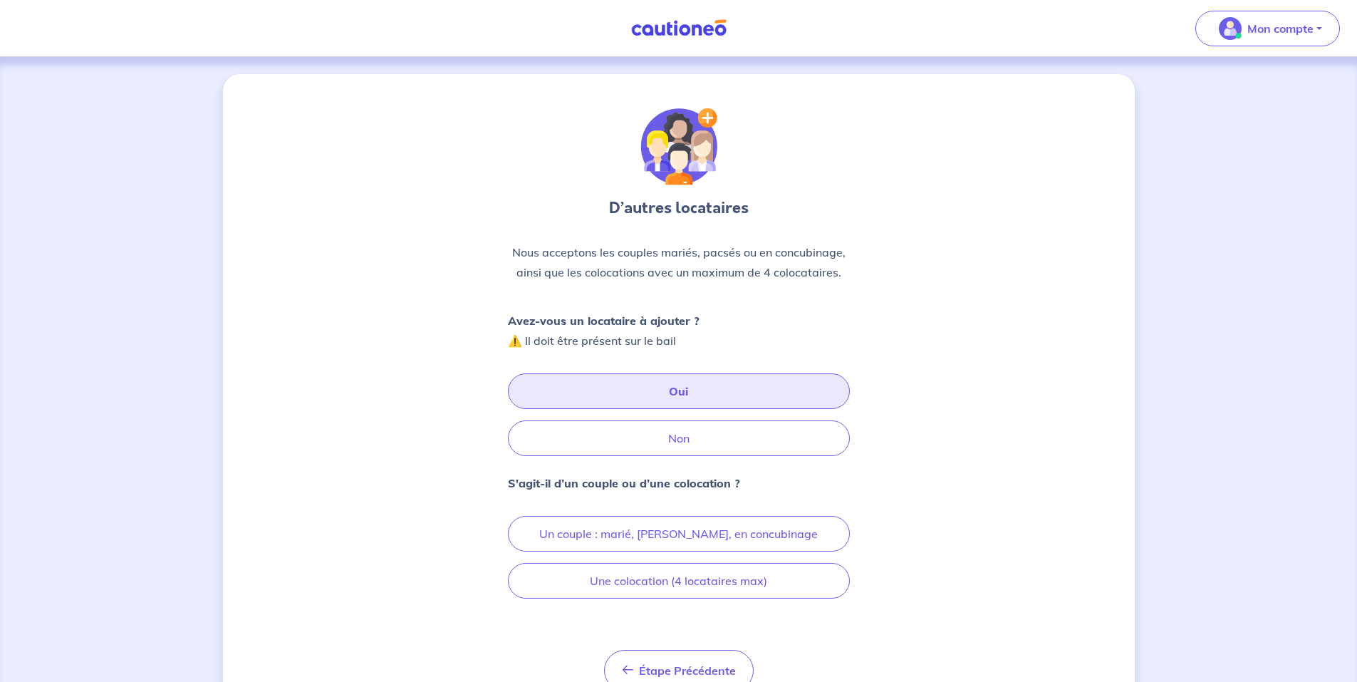
scroll to position [66, 0]
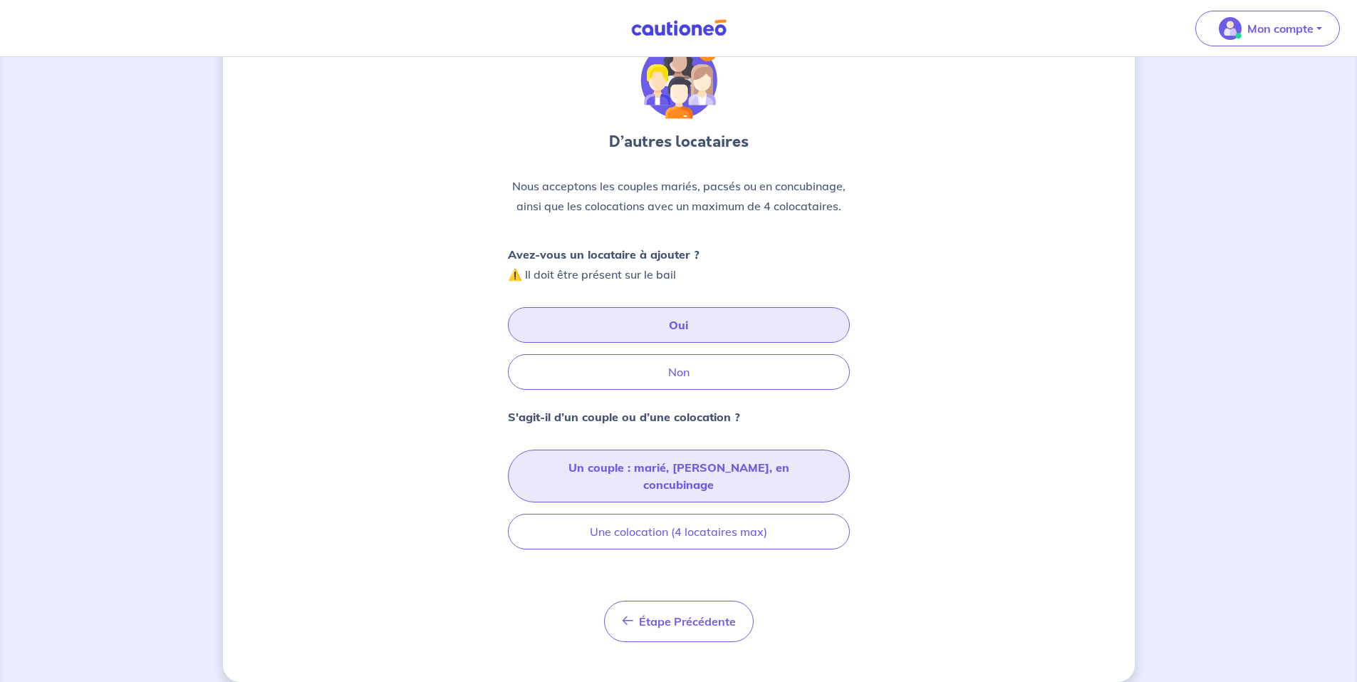
click at [549, 466] on button "Un couple : marié, pacsé, en concubinage" at bounding box center [679, 476] width 342 height 53
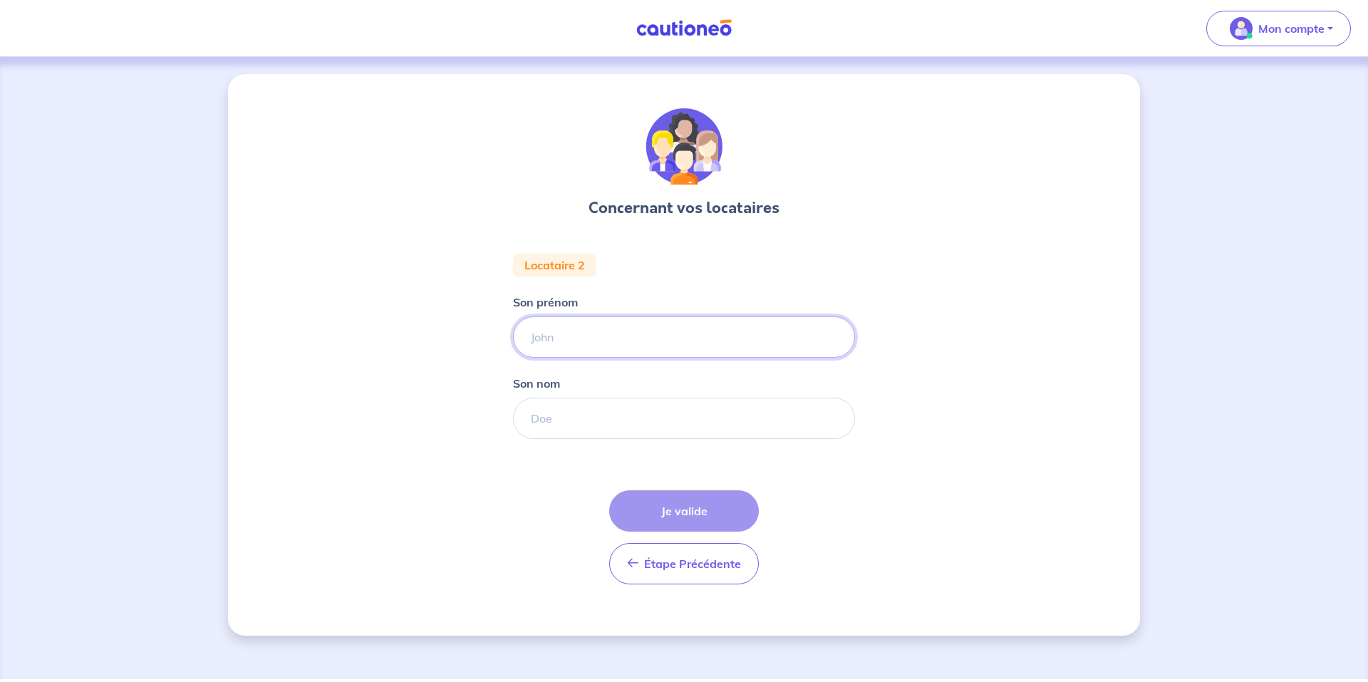
click at [544, 338] on input "Son prénom" at bounding box center [684, 336] width 342 height 41
type input "Jason"
type input "George"
click at [697, 514] on button "Je valide" at bounding box center [684, 510] width 150 height 41
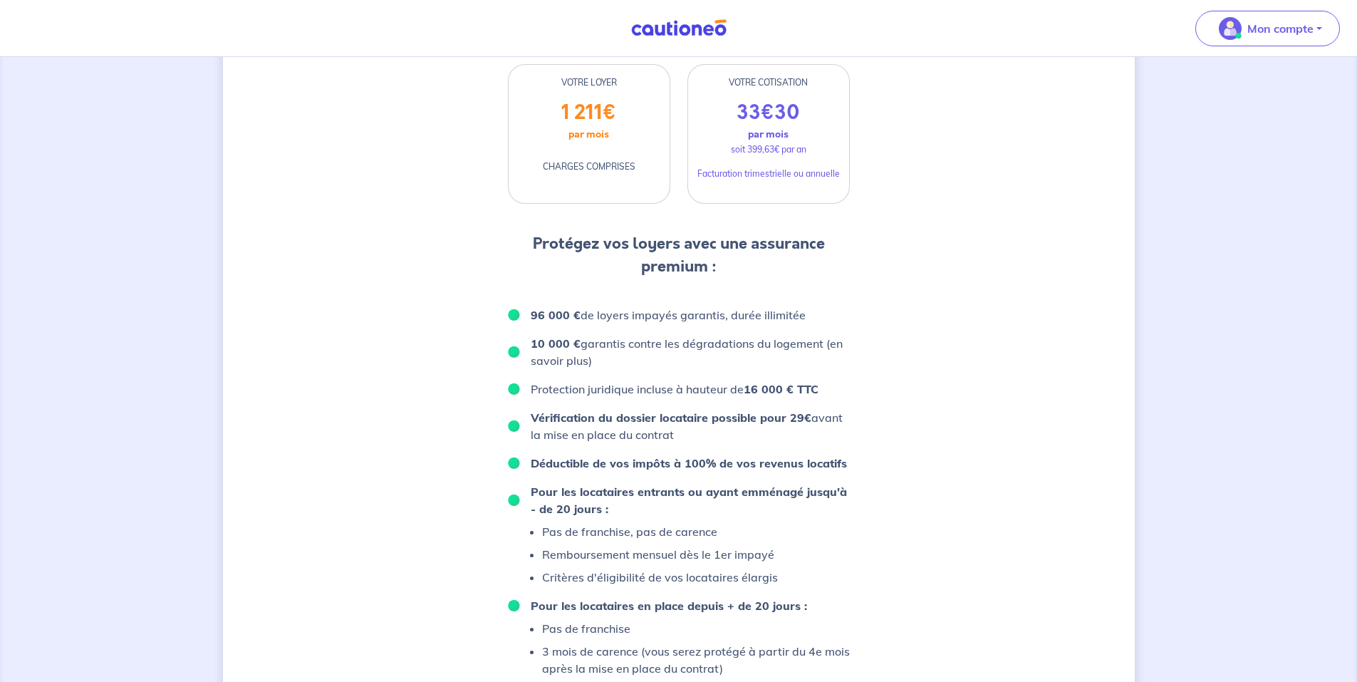
scroll to position [499, 0]
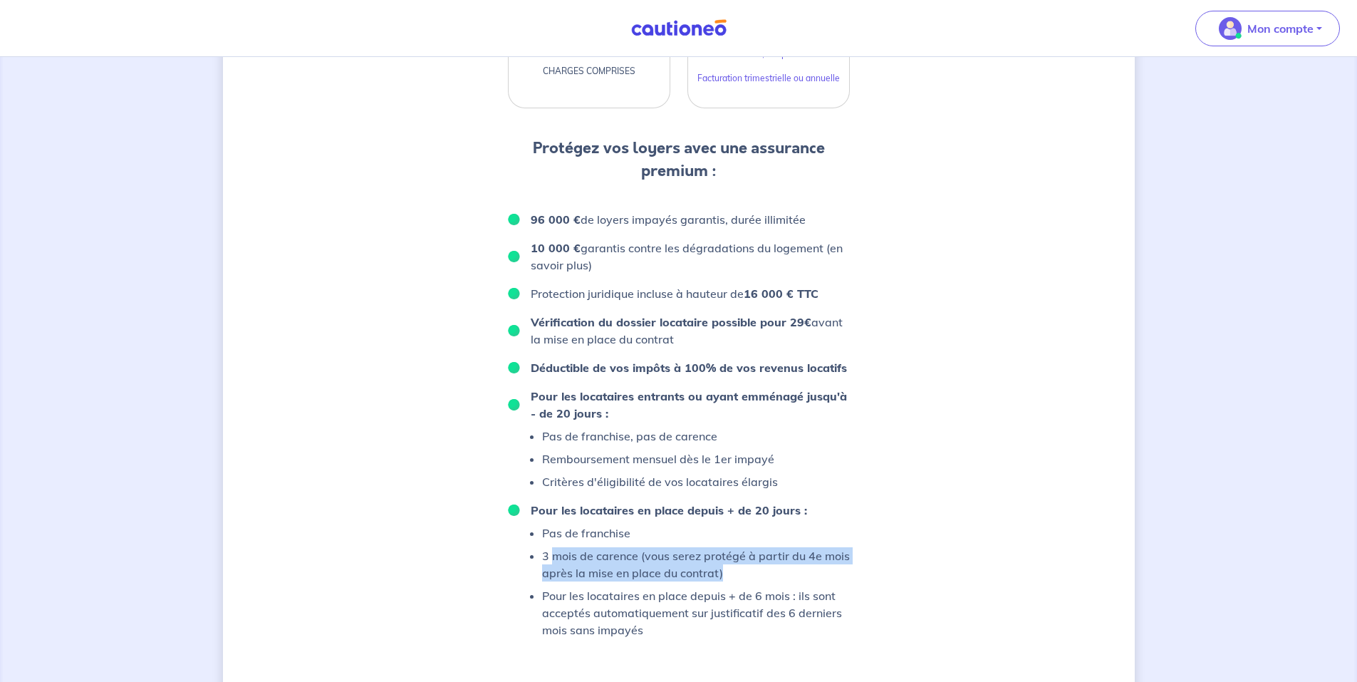
drag, startPoint x: 556, startPoint y: 570, endPoint x: 742, endPoint y: 590, distance: 186.3
click at [742, 581] on p "3 mois de carence (vous serez protégé à partir du 4e mois après la mise en plac…" at bounding box center [696, 564] width 308 height 34
click at [910, 561] on div "D’après vos déclarations, Votre dossier locataire est éligible Souhaitez-vous p…" at bounding box center [679, 178] width 912 height 1207
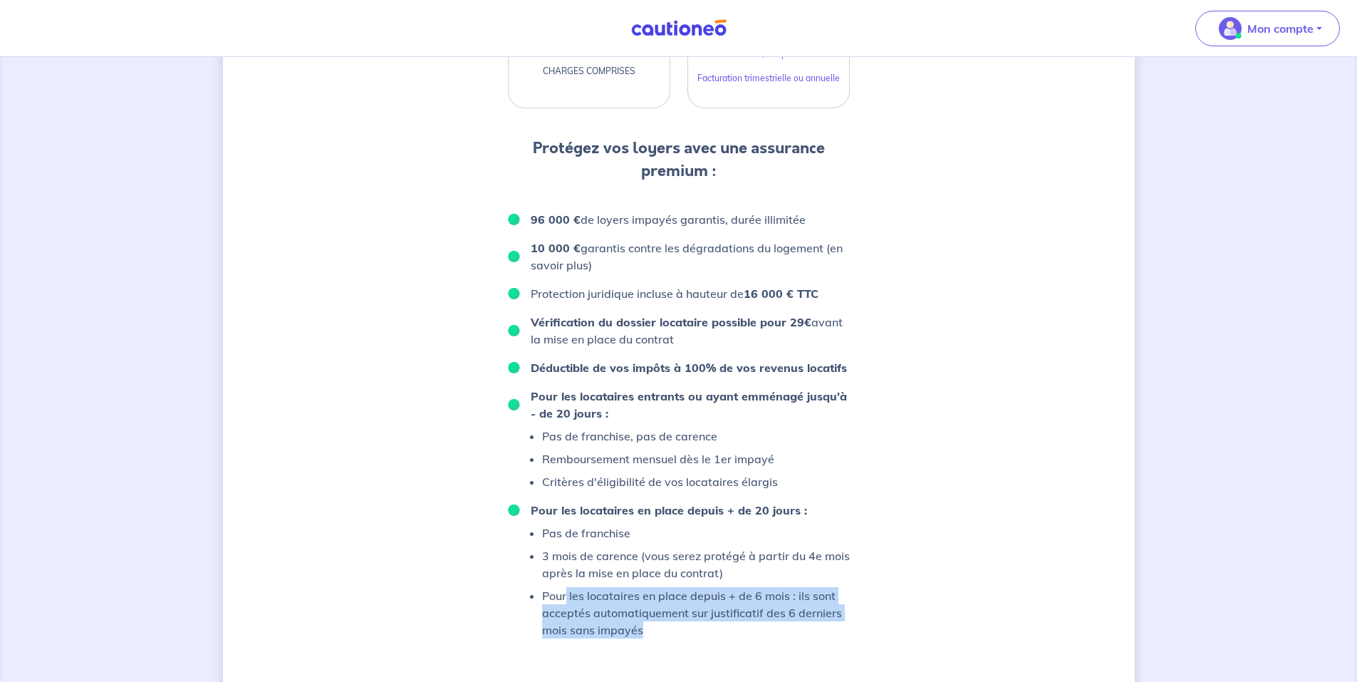
drag, startPoint x: 567, startPoint y: 608, endPoint x: 740, endPoint y: 645, distance: 177.2
click at [740, 638] on p "Pour les locataires en place depuis + de 6 mois : ils sont acceptés automatique…" at bounding box center [696, 612] width 308 height 51
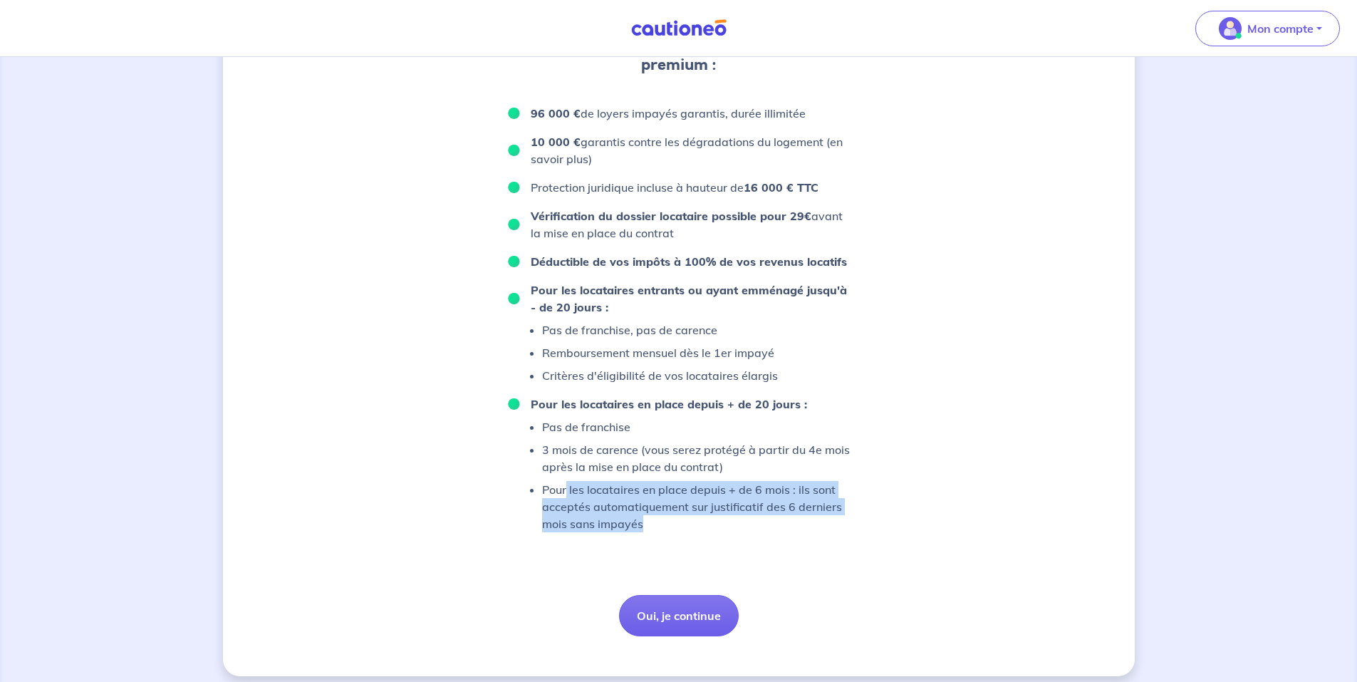
scroll to position [633, 0]
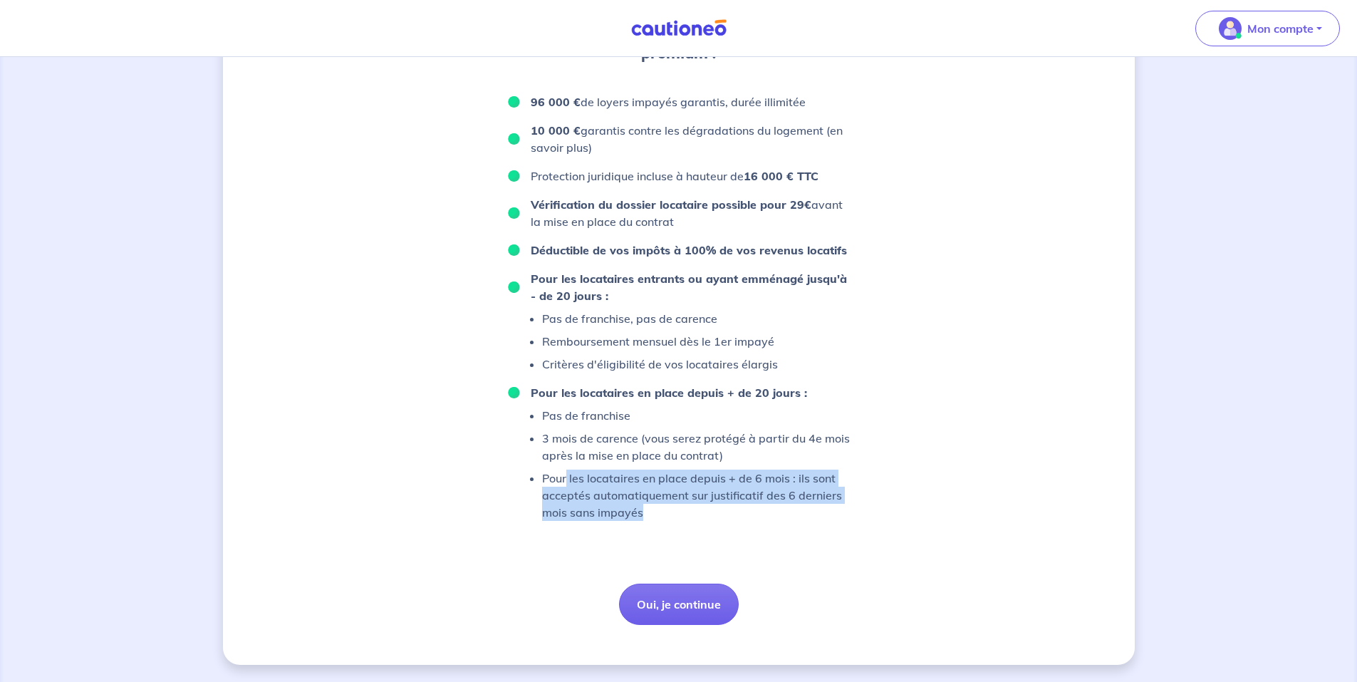
click at [765, 527] on div "D’après vos déclarations, Votre dossier locataire est éligible Souhaitez-vous p…" at bounding box center [679, 58] width 342 height 1133
drag, startPoint x: 558, startPoint y: 476, endPoint x: 715, endPoint y: 519, distance: 162.5
click at [715, 519] on p "Pour les locataires en place depuis + de 6 mois : ils sont acceptés automatique…" at bounding box center [696, 494] width 308 height 51
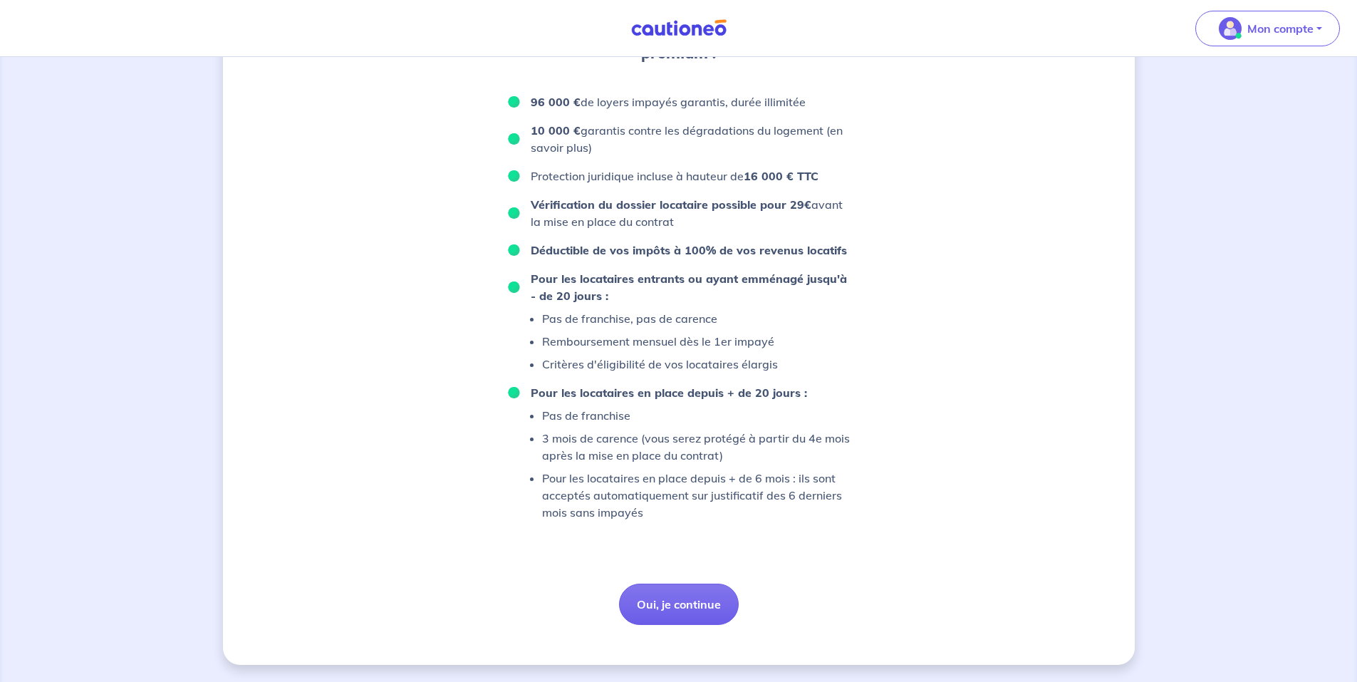
click at [541, 444] on ul "Pas de franchise 3 mois de carence (vous serez protégé à partir du 4e mois aprè…" at bounding box center [679, 464] width 342 height 114
drag, startPoint x: 549, startPoint y: 435, endPoint x: 731, endPoint y: 453, distance: 182.5
click at [743, 453] on p "3 mois de carence (vous serez protégé à partir du 4e mois après la mise en plac…" at bounding box center [696, 447] width 308 height 34
click at [462, 461] on div "D’après vos déclarations, Votre dossier locataire est éligible Souhaitez-vous p…" at bounding box center [679, 61] width 912 height 1207
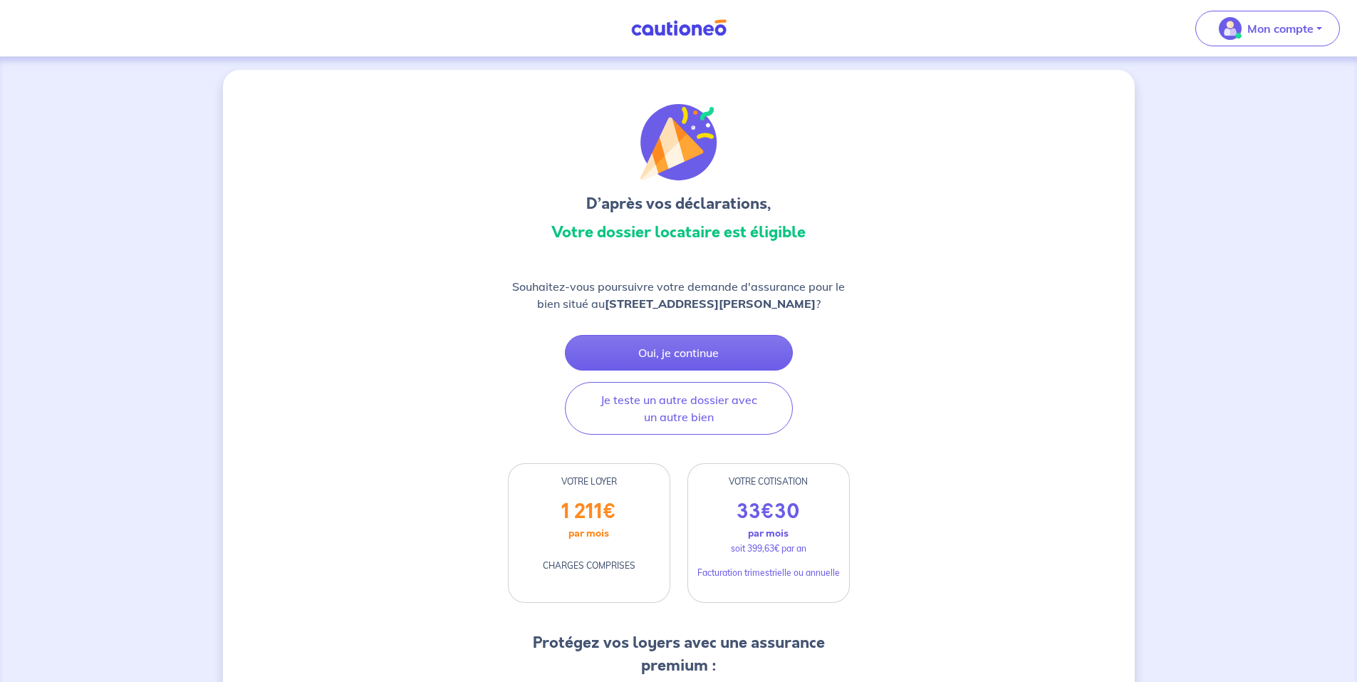
scroll to position [0, 0]
